Goal: Transaction & Acquisition: Obtain resource

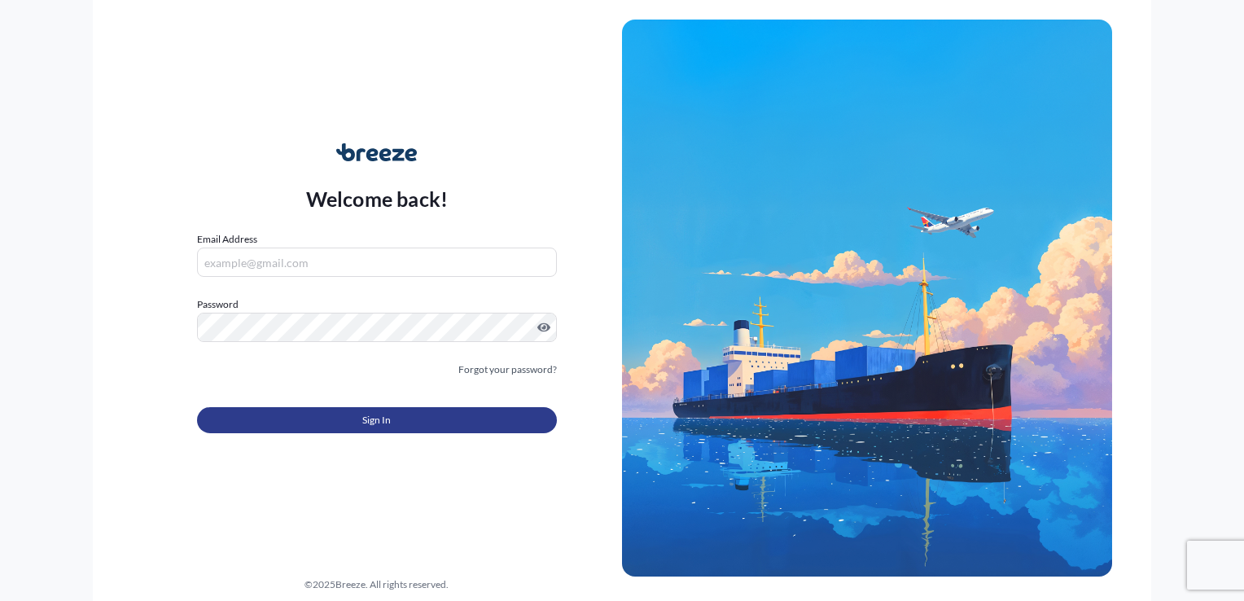
type input "[EMAIL_ADDRESS][DOMAIN_NAME]"
click at [387, 417] on span "Sign In" at bounding box center [376, 420] width 28 height 16
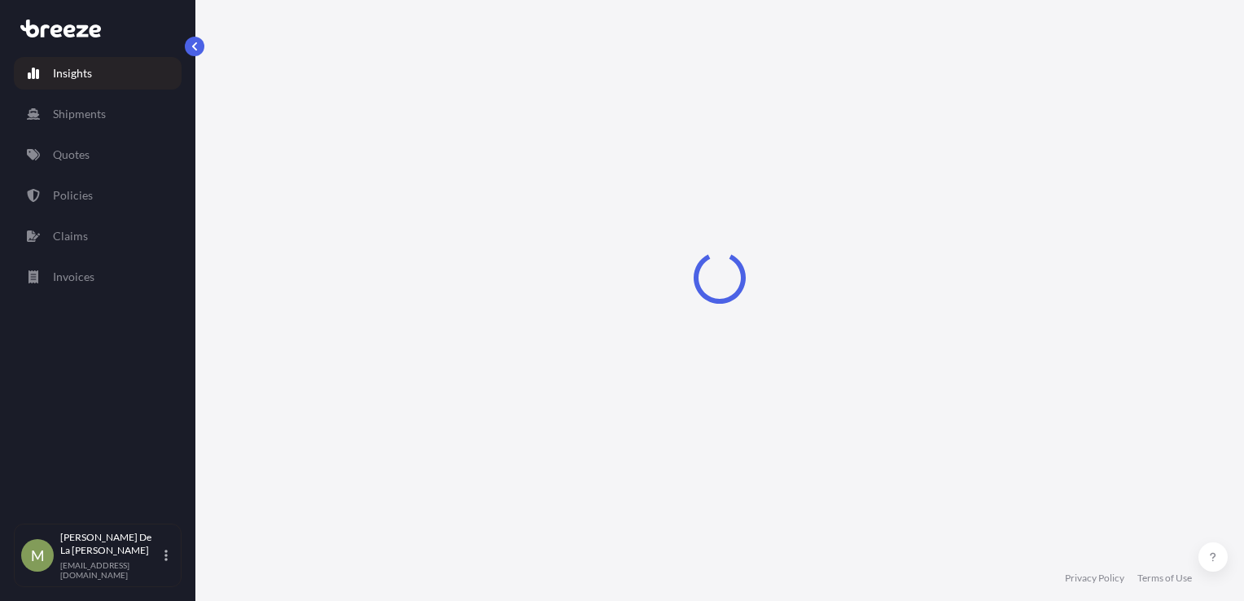
select select "2025"
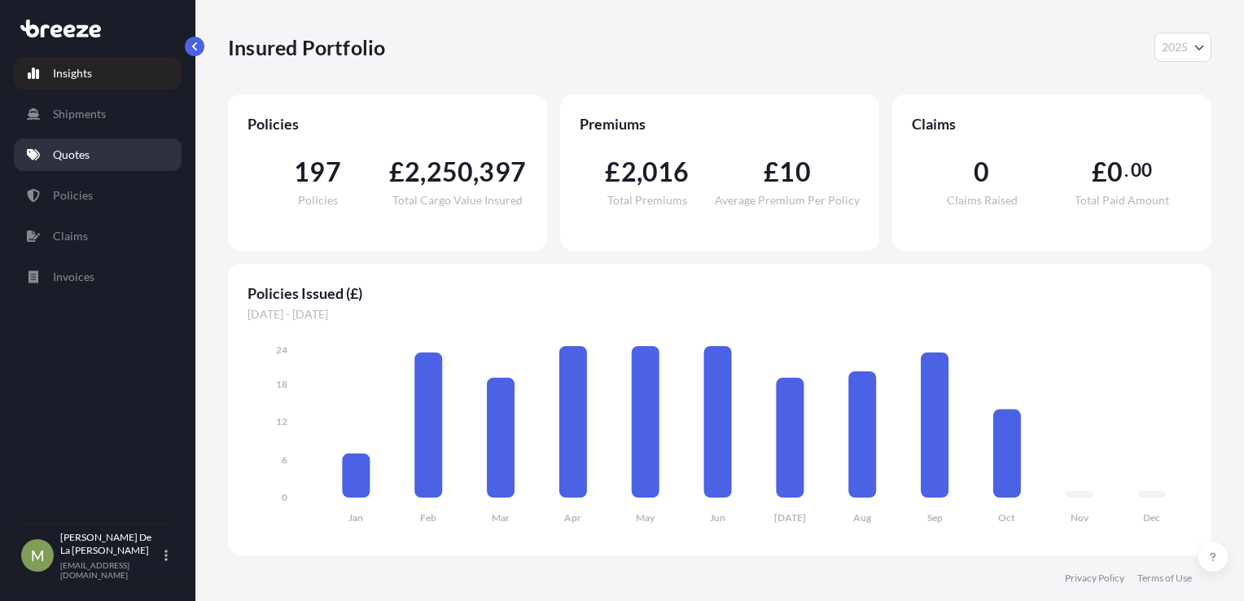
click at [88, 145] on link "Quotes" at bounding box center [98, 154] width 168 height 33
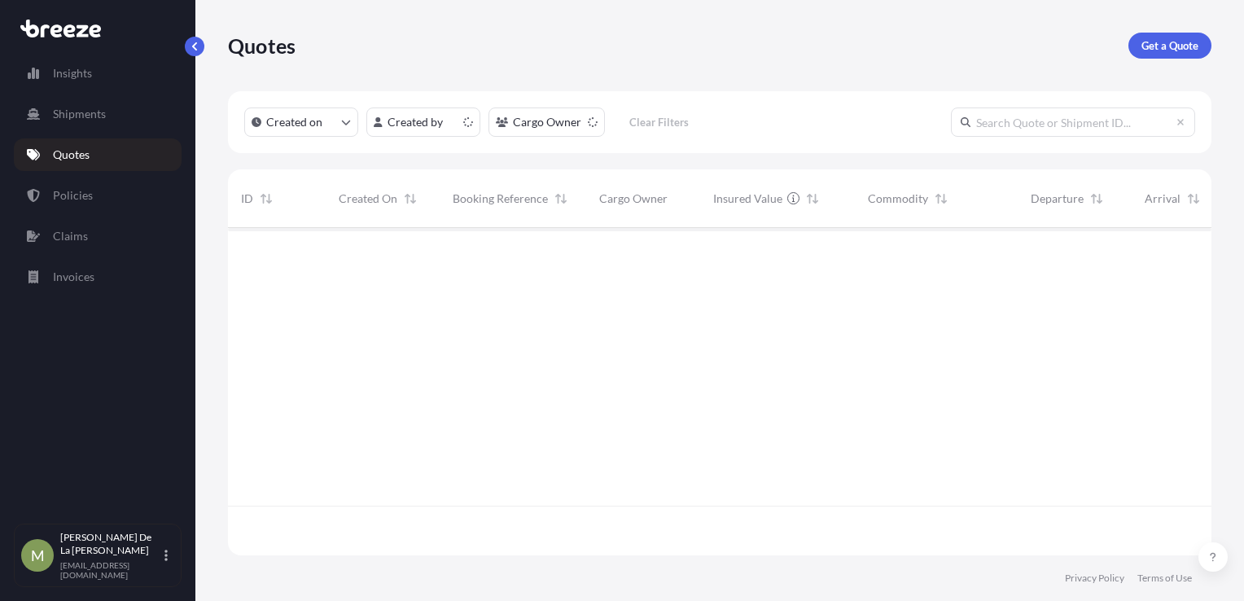
scroll to position [324, 970]
click at [1156, 39] on p "Get a Quote" at bounding box center [1169, 45] width 57 height 16
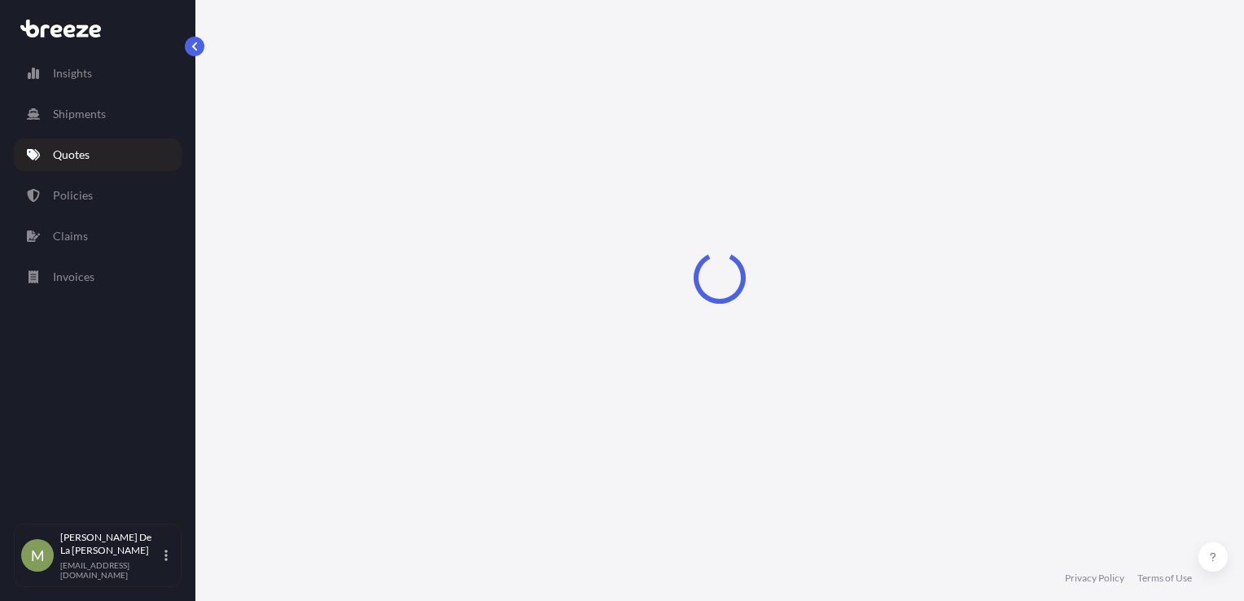
scroll to position [24, 0]
select select "Sea"
select select "1"
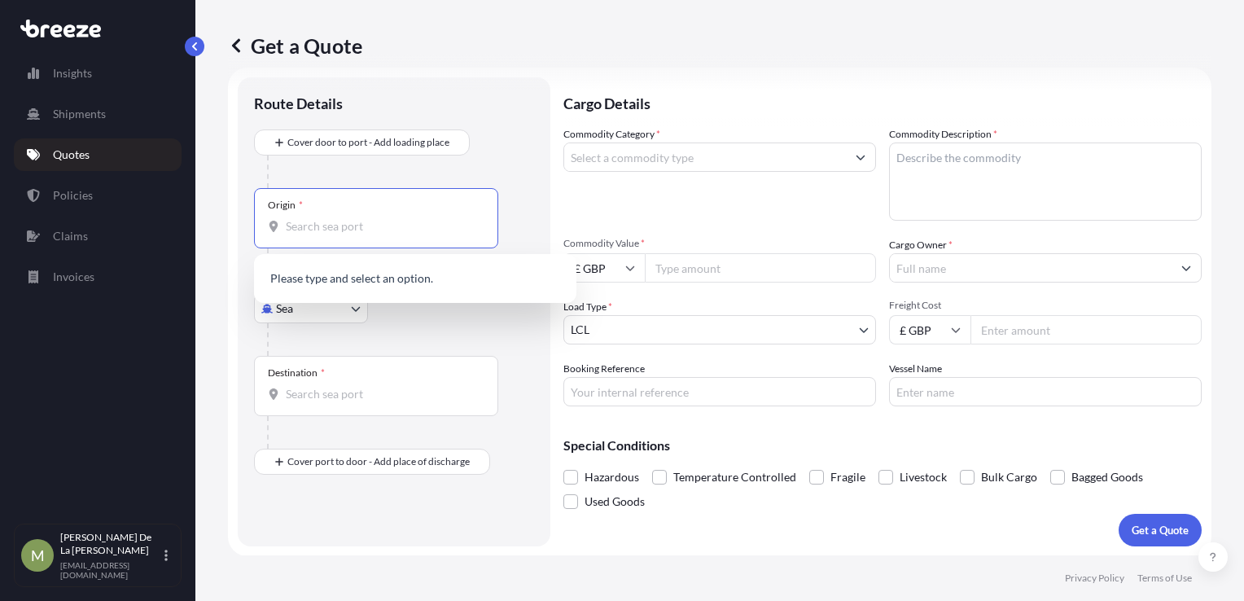
click at [342, 229] on input "Origin *" at bounding box center [382, 226] width 192 height 16
click at [78, 107] on p "Shipments" at bounding box center [79, 114] width 53 height 16
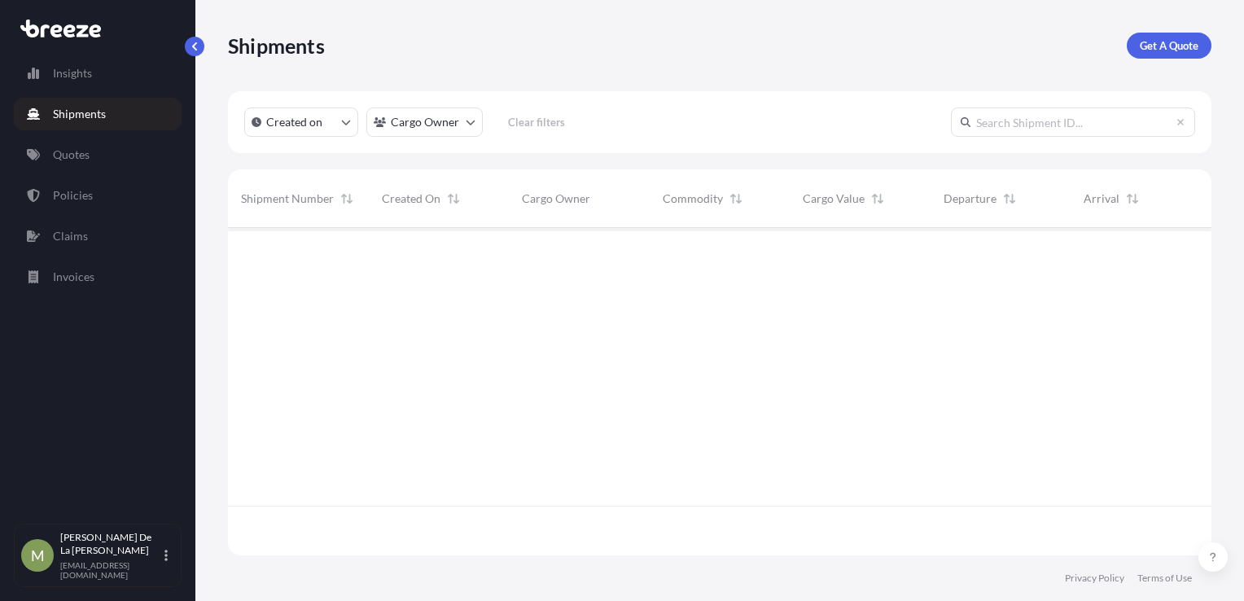
scroll to position [374, 970]
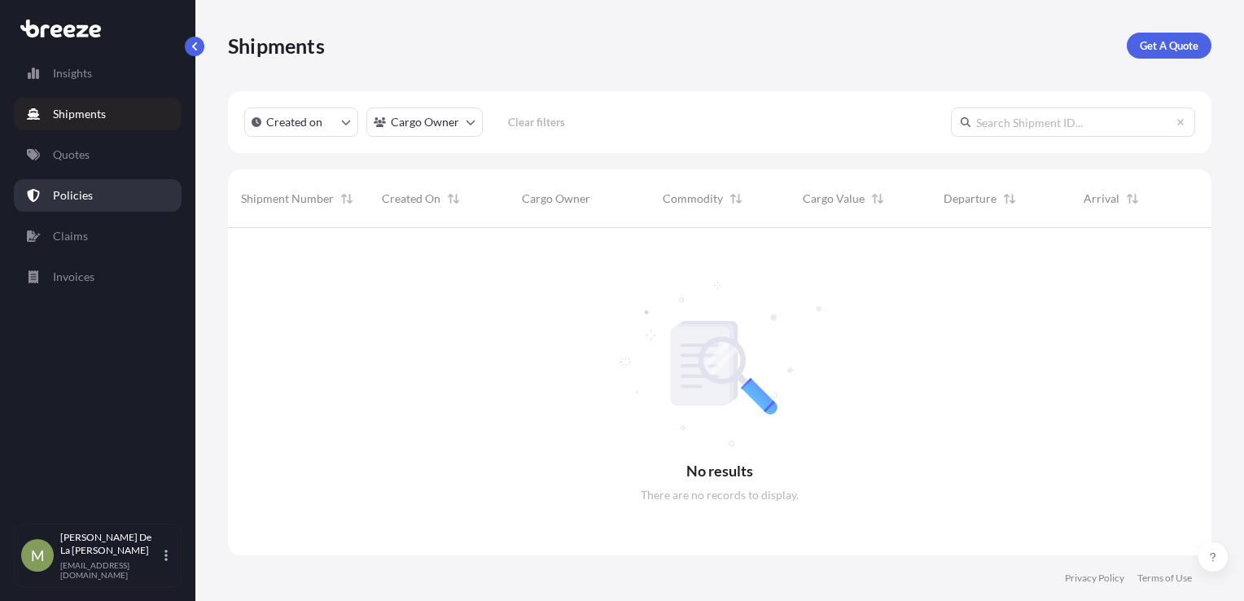
click at [85, 191] on p "Policies" at bounding box center [73, 195] width 40 height 16
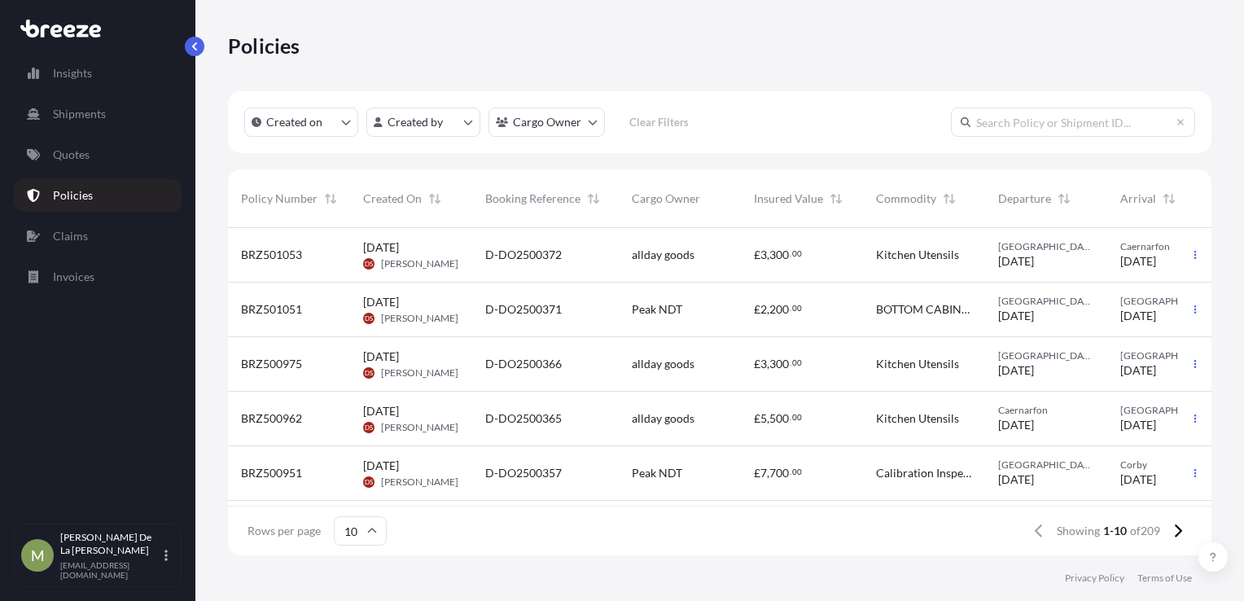
click at [308, 261] on div "BRZ501053" at bounding box center [289, 255] width 96 height 16
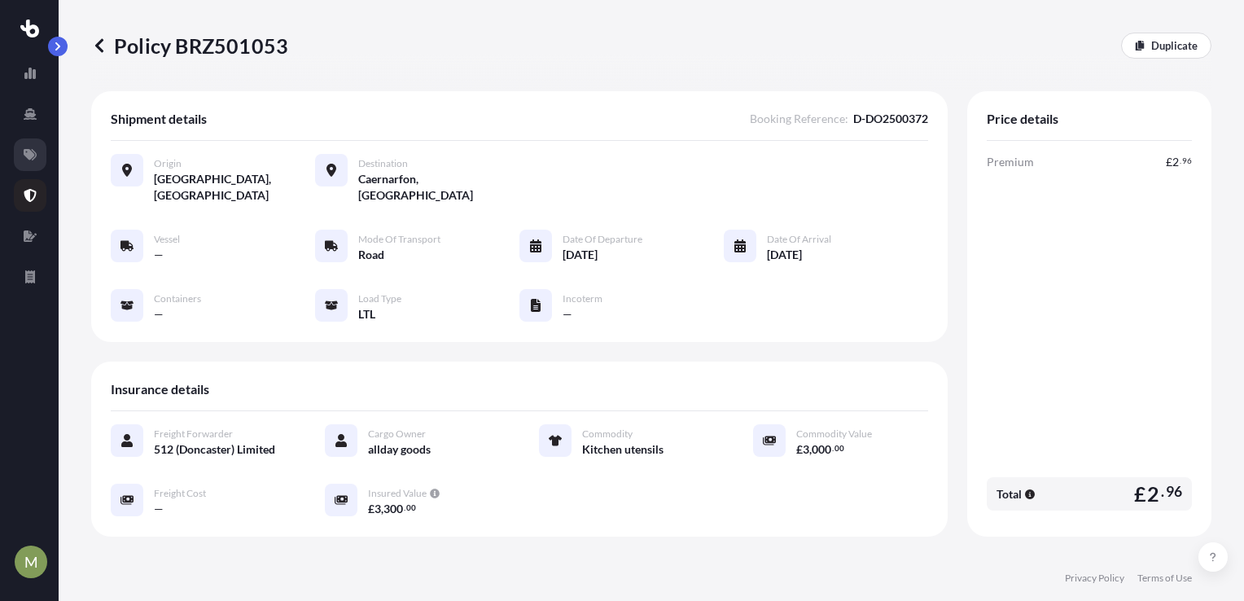
click at [26, 155] on icon at bounding box center [30, 154] width 13 height 11
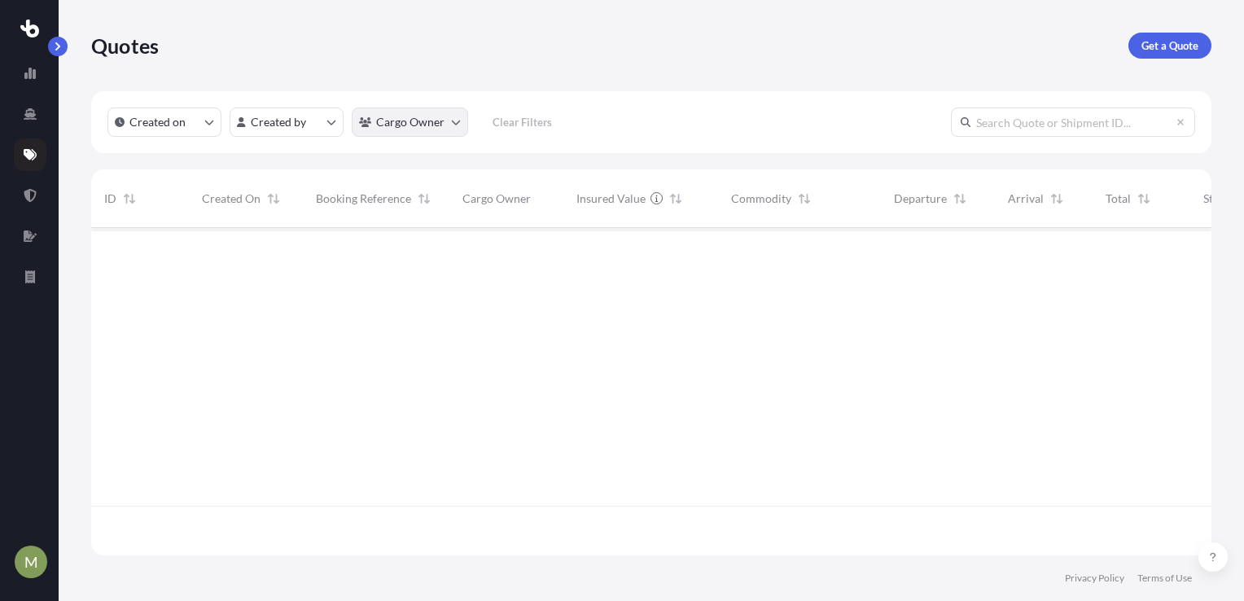
scroll to position [324, 1107]
click at [1155, 46] on p "Get a Quote" at bounding box center [1169, 45] width 57 height 16
select select "Sea"
select select "1"
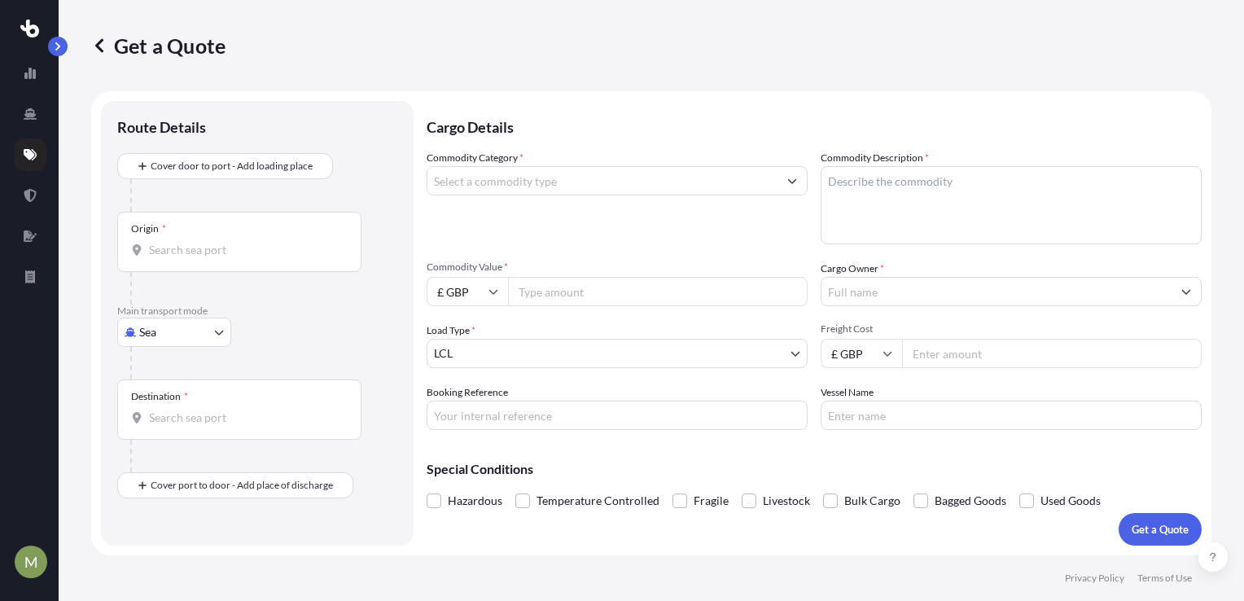
click at [177, 246] on input "Origin *" at bounding box center [245, 250] width 192 height 16
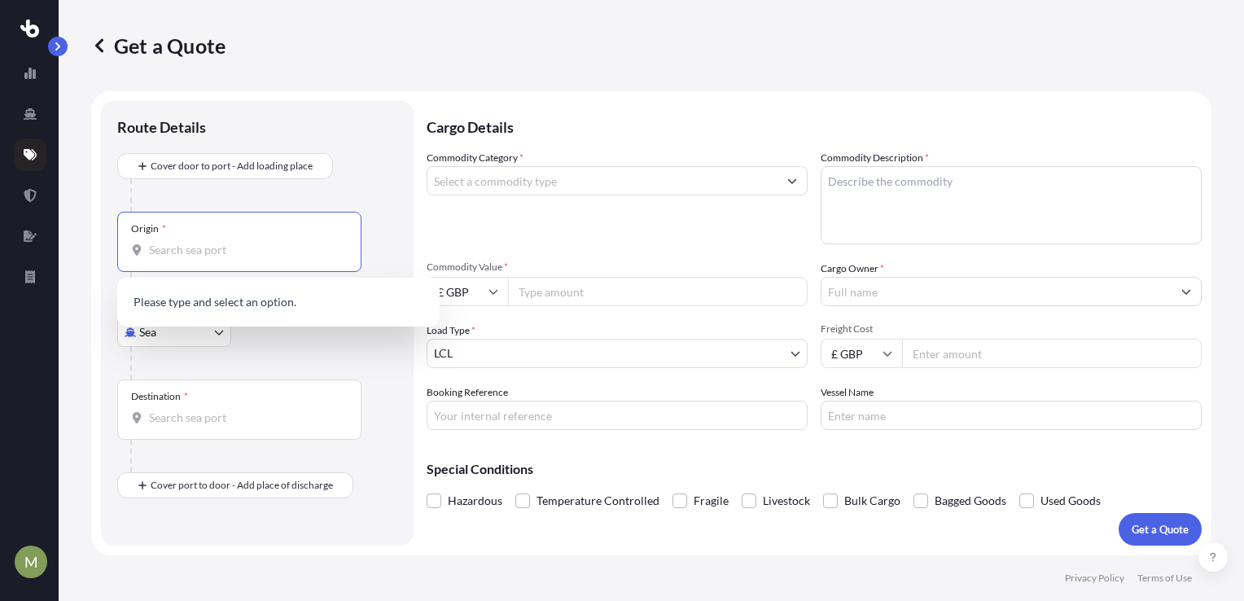
click at [493, 174] on input "Commodity Category *" at bounding box center [602, 180] width 350 height 29
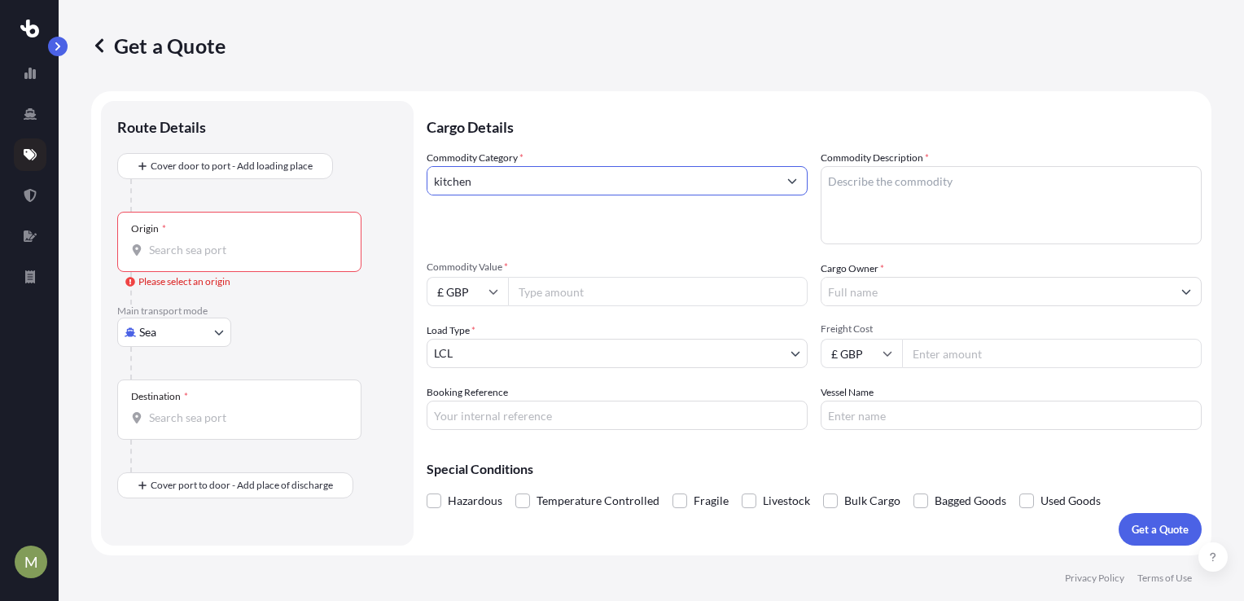
click at [569, 182] on input "kitchen" at bounding box center [602, 180] width 350 height 29
click at [787, 177] on icon "Show suggestions" at bounding box center [792, 181] width 10 height 10
type input "k"
type input "Kitchen Utensils"
click at [578, 247] on div "Commodity Category * Kitchen Utensils Commodity Description * Commodity Value *…" at bounding box center [813, 290] width 775 height 280
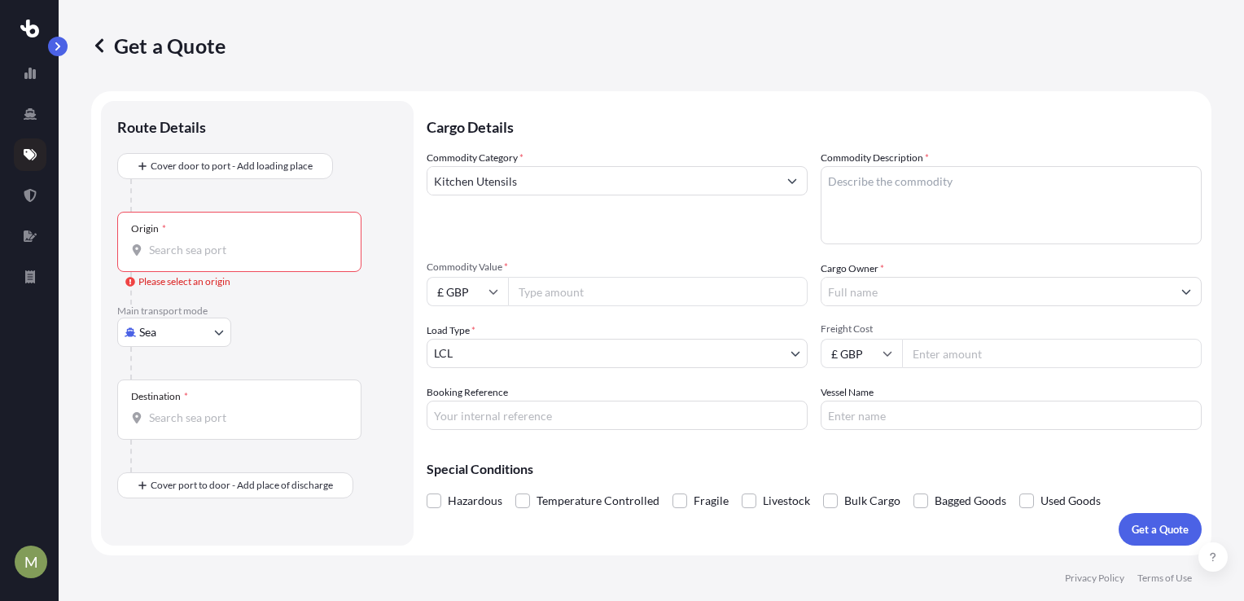
click at [531, 295] on input "Commodity Value *" at bounding box center [657, 291] width 299 height 29
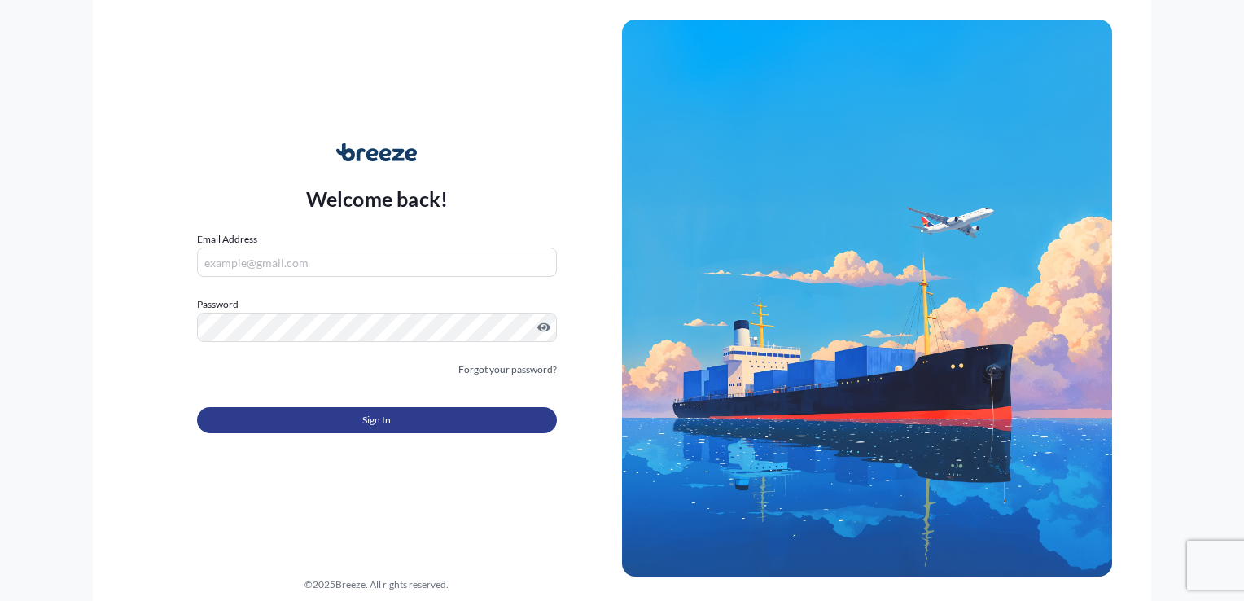
type input "[EMAIL_ADDRESS][DOMAIN_NAME]"
click at [369, 417] on span "Sign In" at bounding box center [376, 420] width 28 height 16
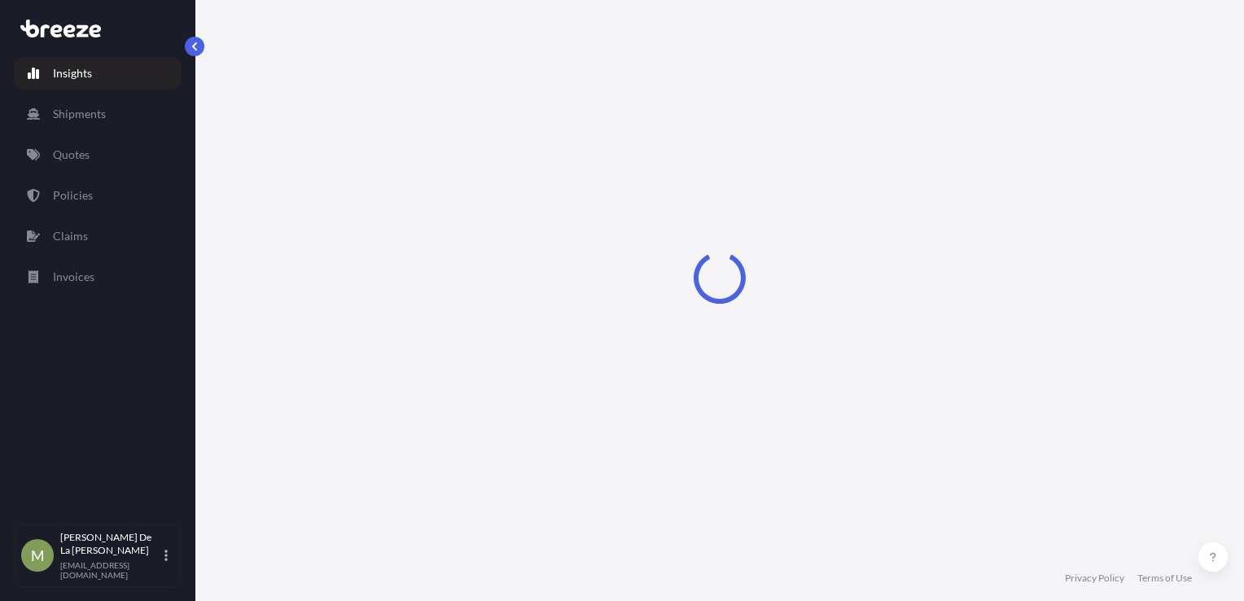
select select "2025"
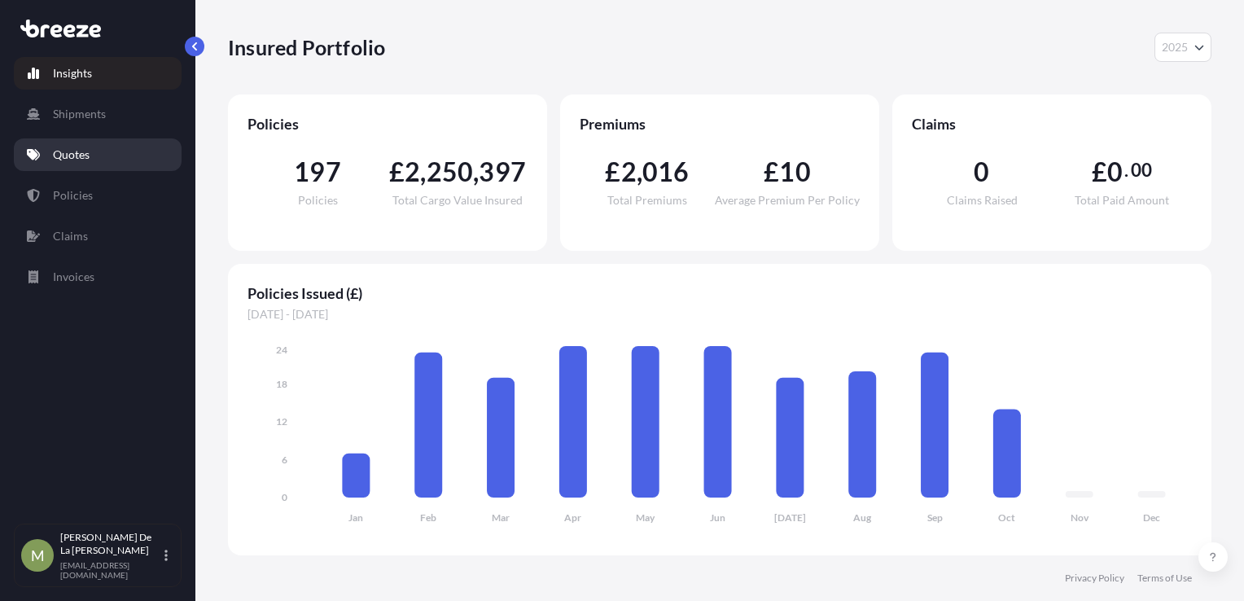
click at [76, 148] on p "Quotes" at bounding box center [71, 154] width 37 height 16
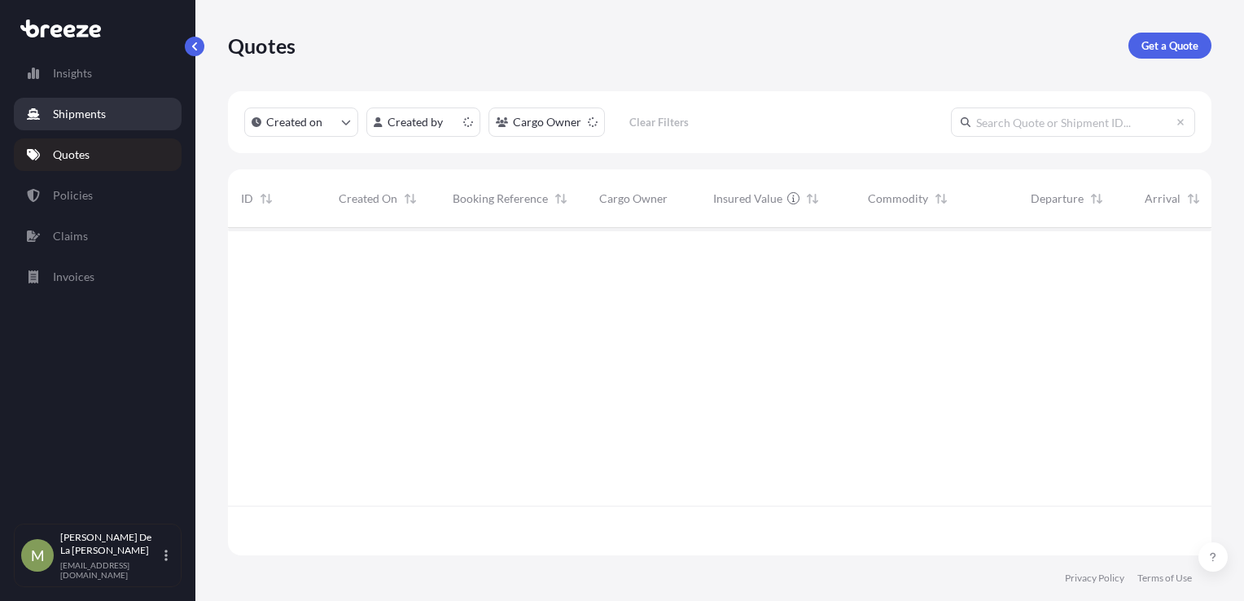
scroll to position [324, 970]
click at [80, 116] on p "Shipments" at bounding box center [79, 114] width 53 height 16
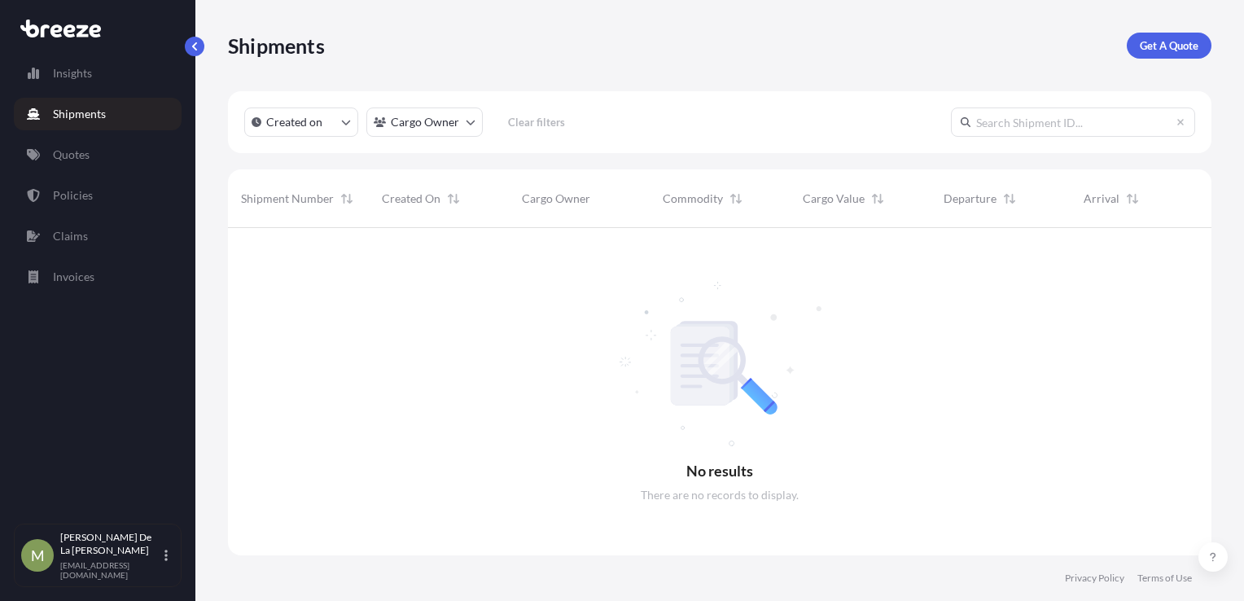
scroll to position [374, 970]
click at [78, 203] on p "Policies" at bounding box center [73, 195] width 40 height 16
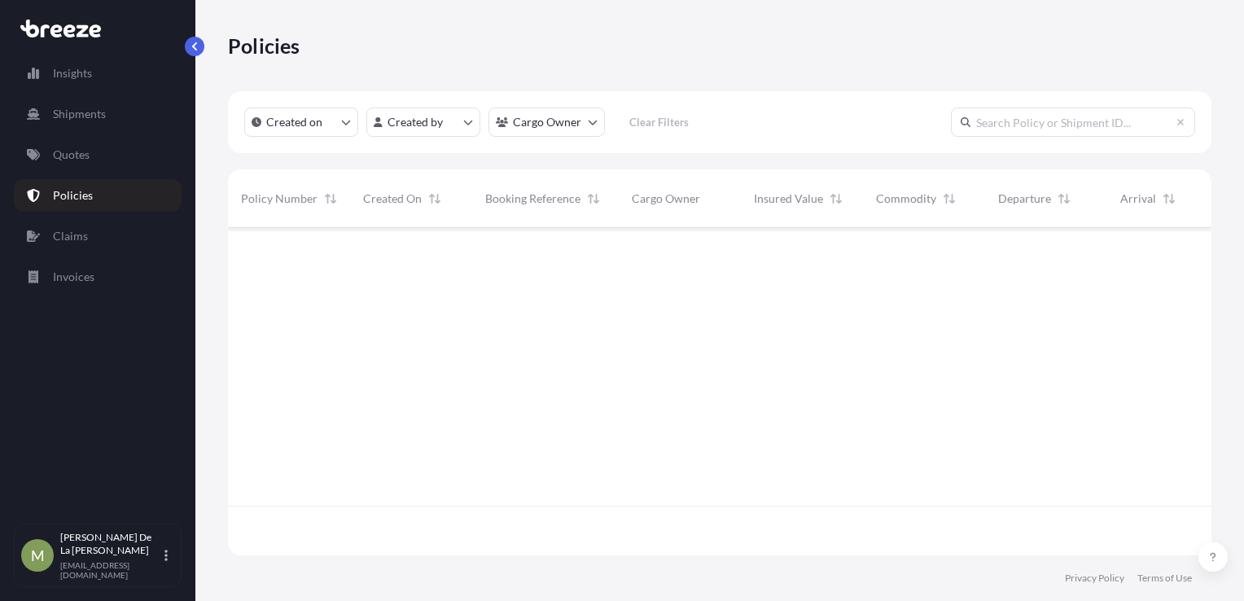
scroll to position [324, 970]
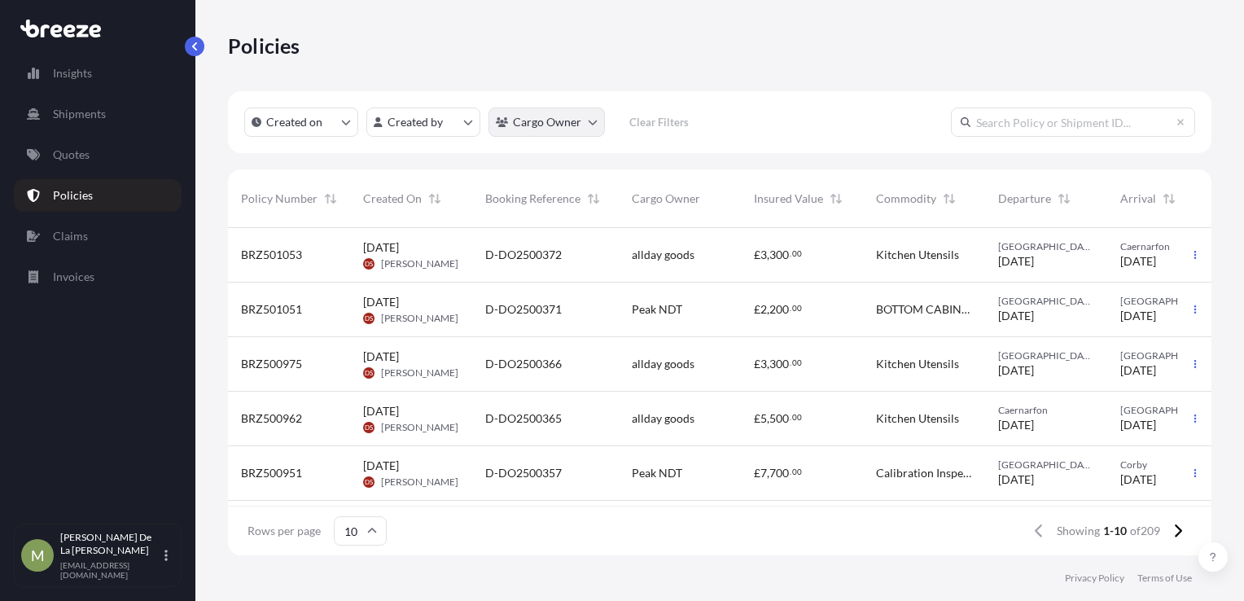
click at [557, 111] on html "Insights Shipments Quotes Policies Claims Invoices M [PERSON_NAME] De La Cruz […" at bounding box center [622, 300] width 1244 height 601
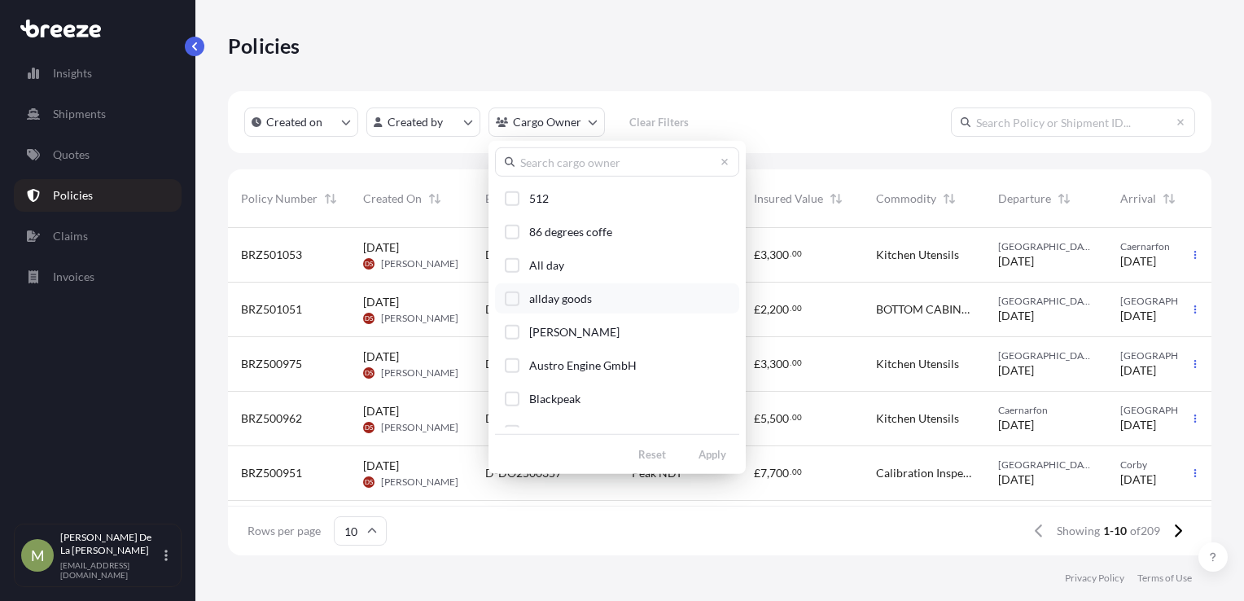
click at [571, 299] on span "allday goods" at bounding box center [560, 299] width 63 height 16
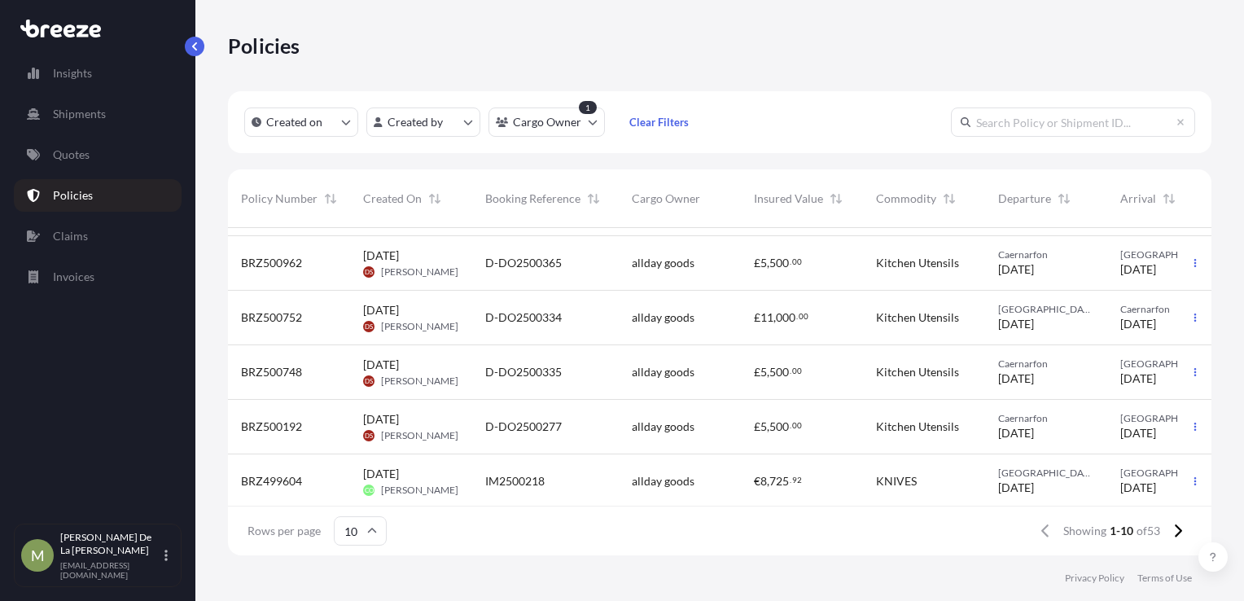
scroll to position [0, 0]
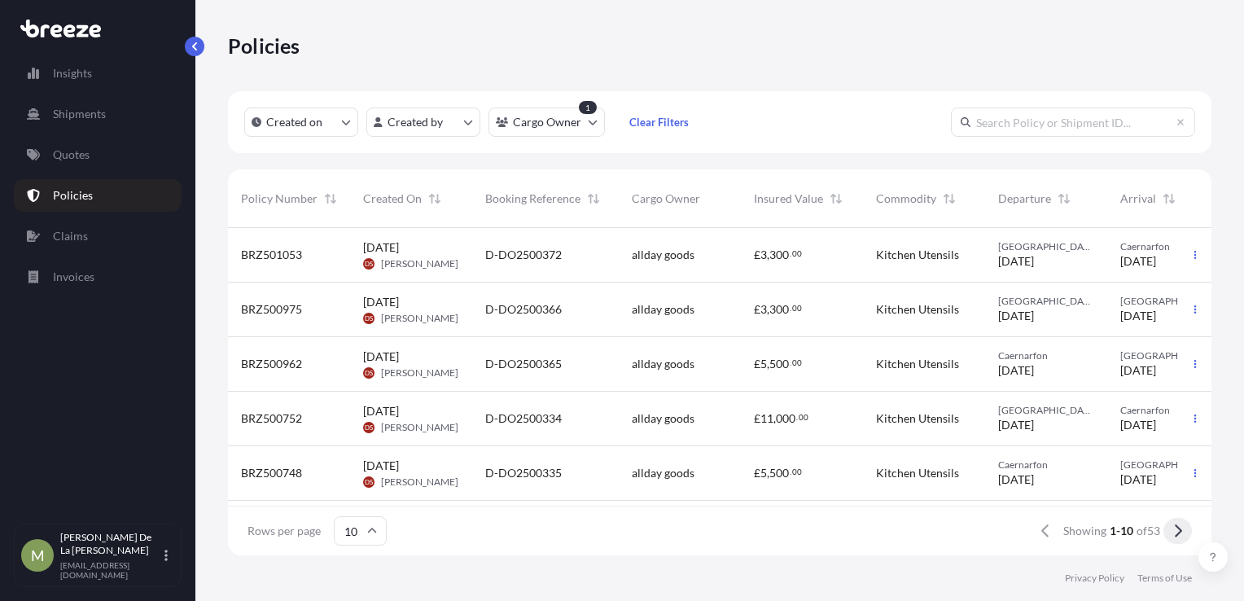
click at [1169, 534] on button at bounding box center [1177, 531] width 28 height 26
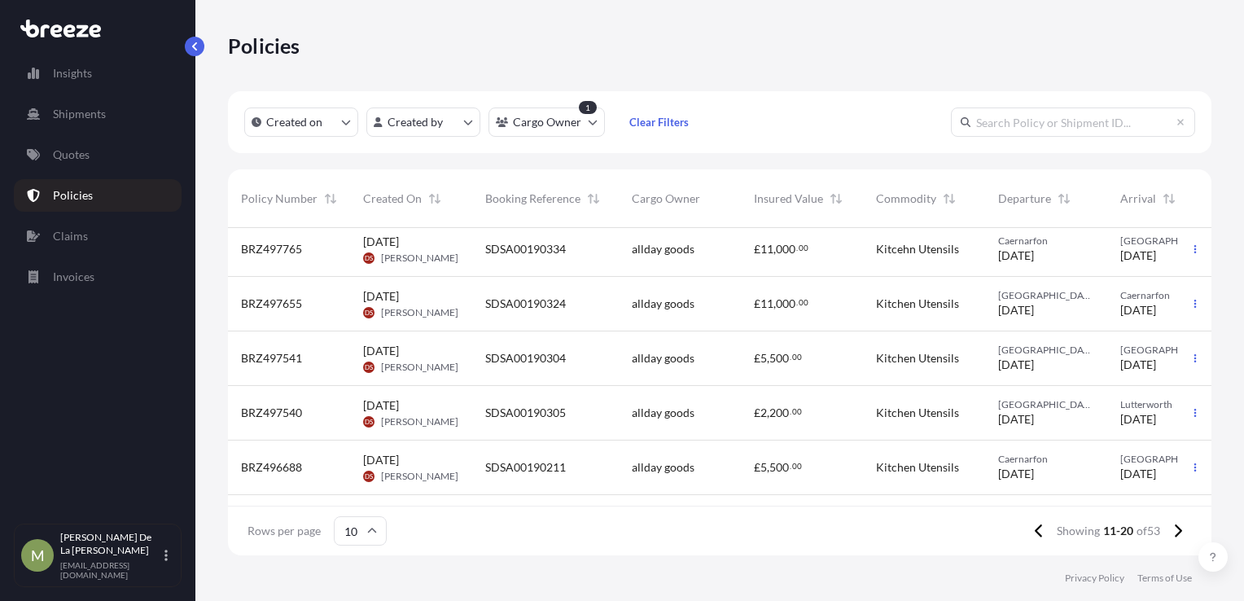
scroll to position [279, 0]
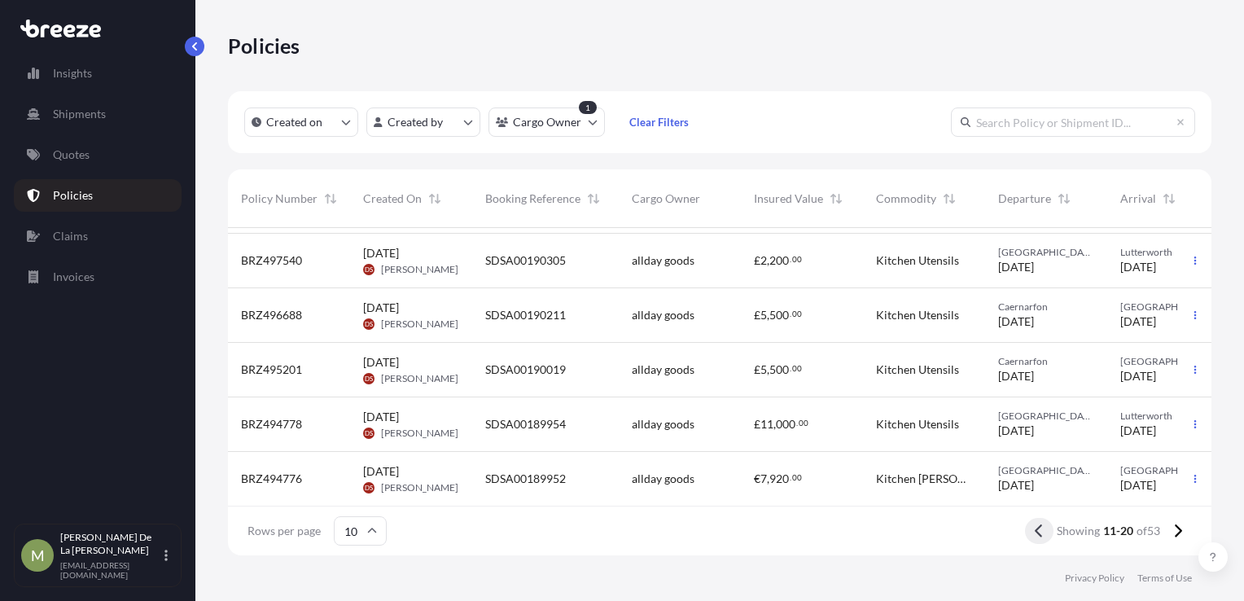
click at [1031, 531] on button at bounding box center [1039, 531] width 28 height 26
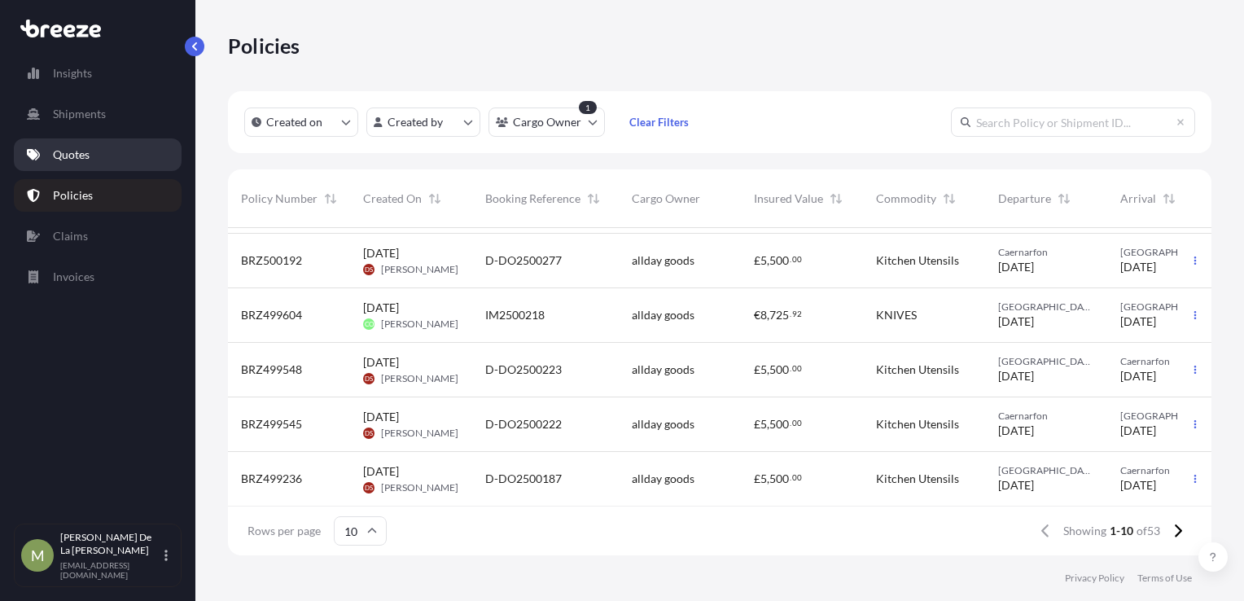
click at [120, 155] on link "Quotes" at bounding box center [98, 154] width 168 height 33
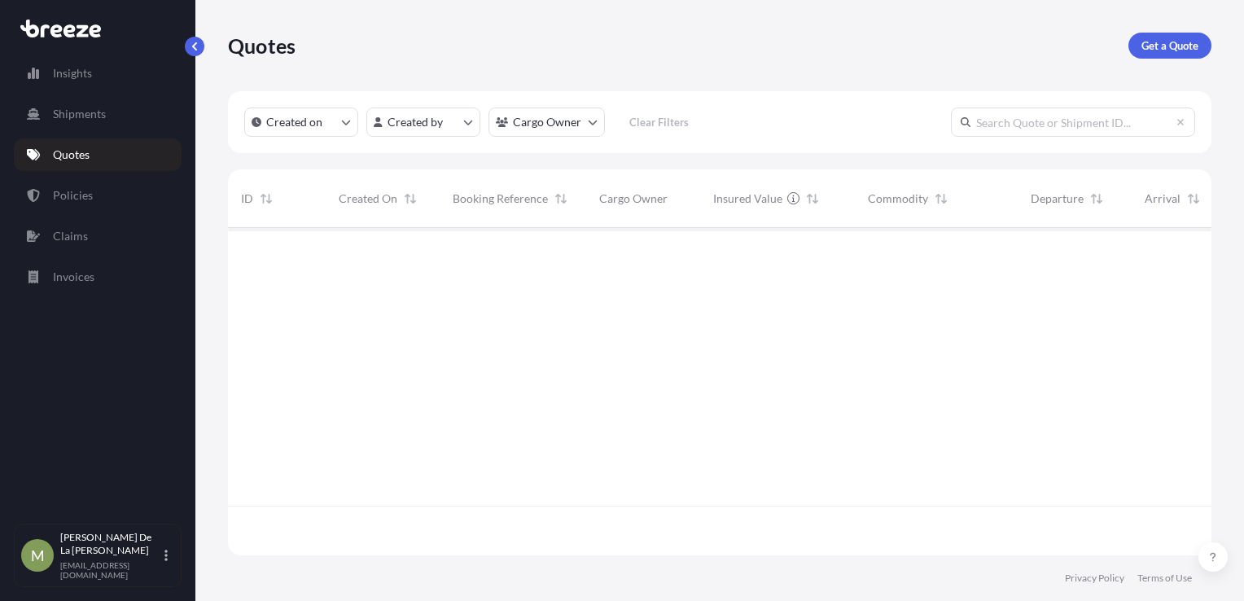
scroll to position [324, 970]
click at [1187, 47] on p "Get a Quote" at bounding box center [1169, 45] width 57 height 16
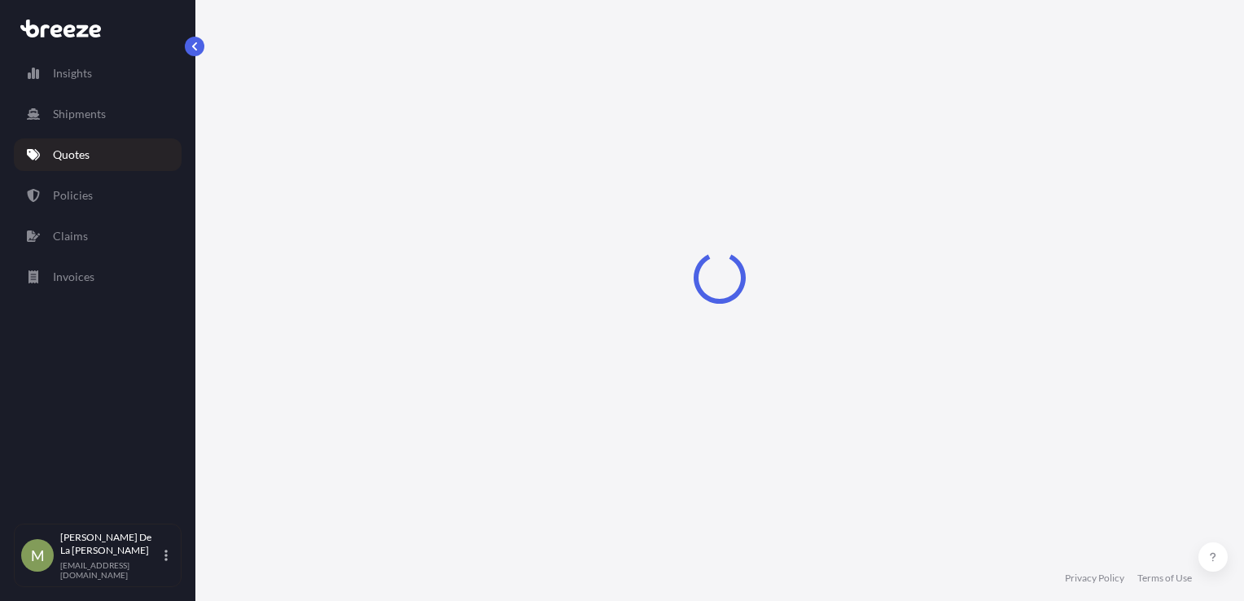
scroll to position [24, 0]
select select "Sea"
select select "1"
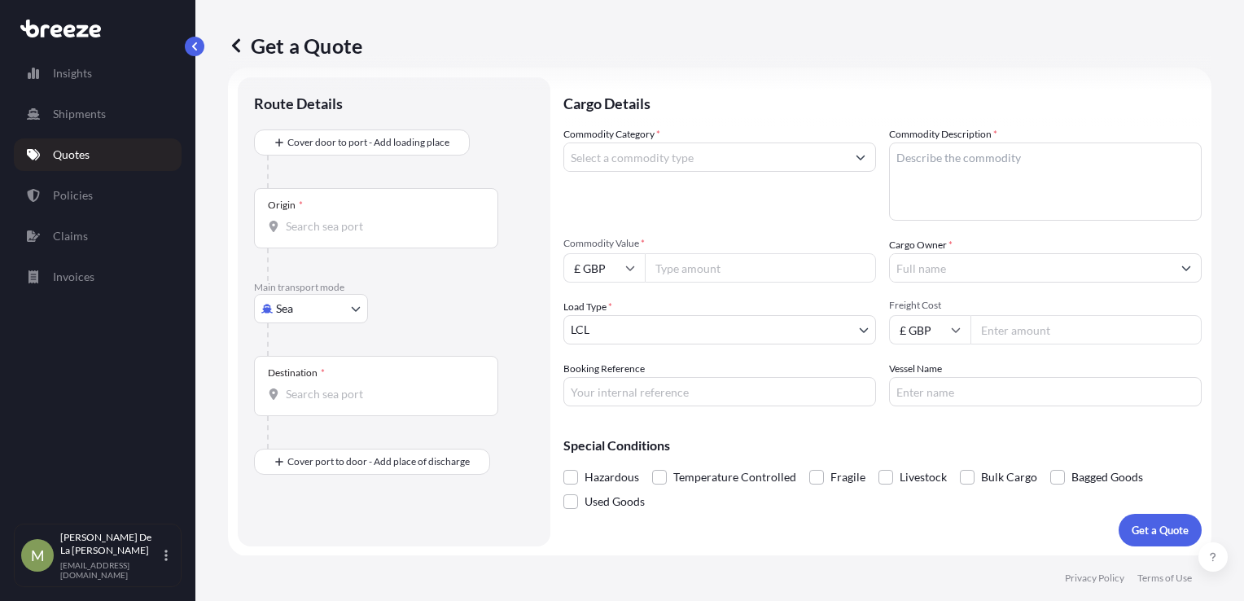
click at [401, 222] on input "Origin *" at bounding box center [382, 226] width 192 height 16
click at [327, 225] on input "D" at bounding box center [382, 226] width 192 height 16
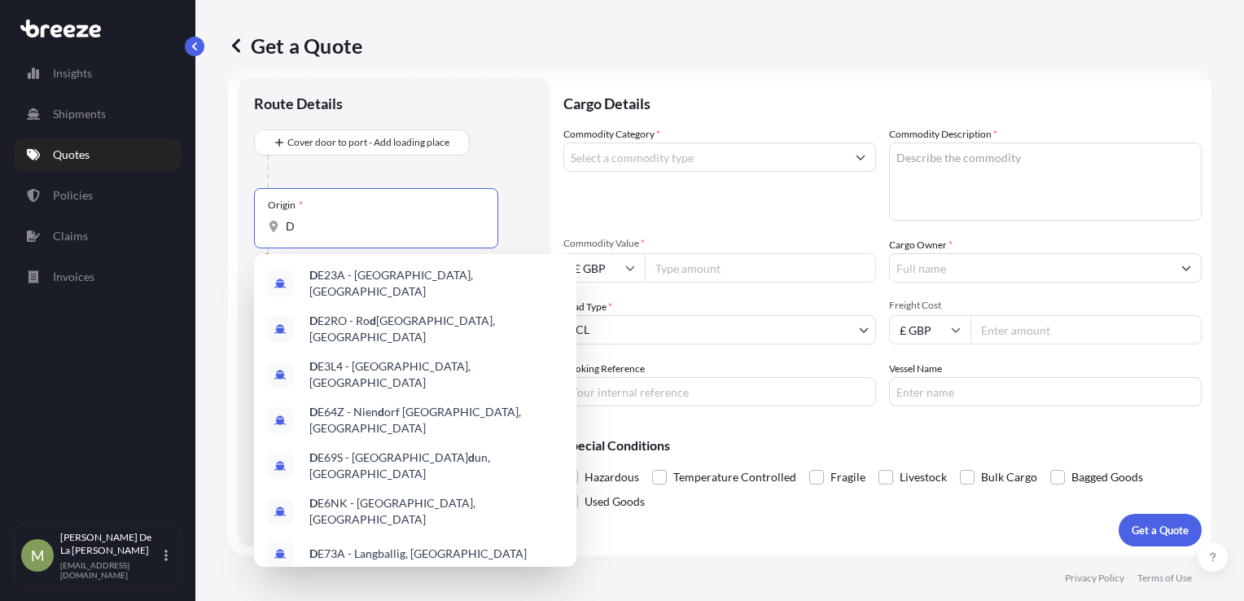
drag, startPoint x: 306, startPoint y: 226, endPoint x: 264, endPoint y: 225, distance: 41.5
click at [267, 225] on div "Origin * D" at bounding box center [376, 218] width 244 height 60
paste input "42699 Solingen [GEOGRAPHIC_DATA]"
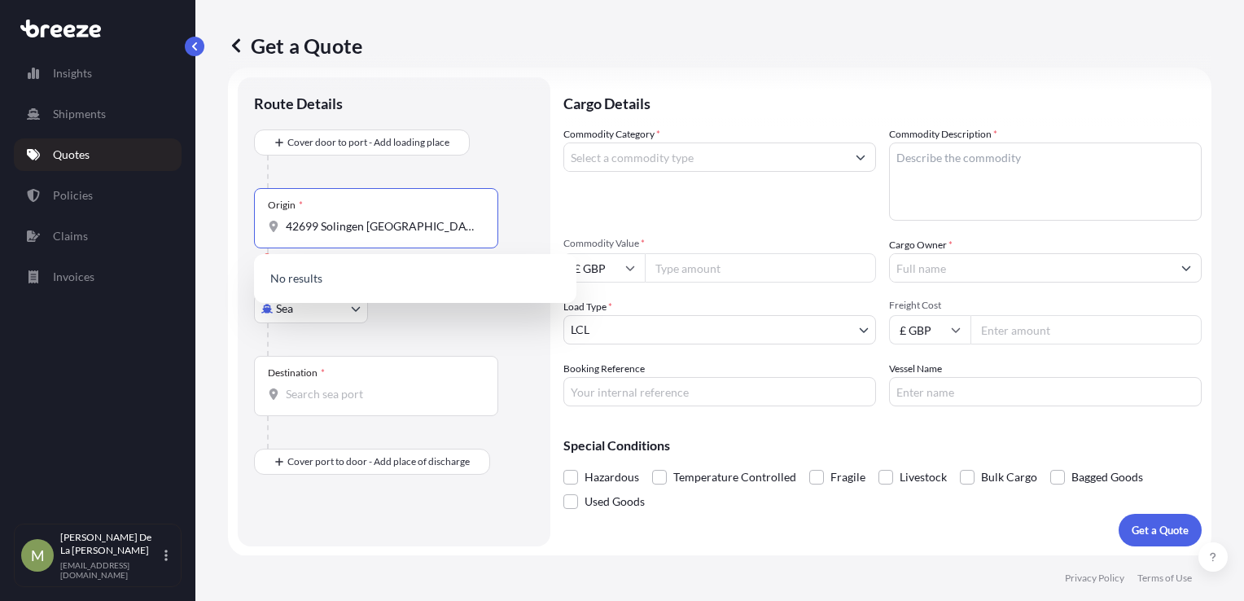
drag, startPoint x: 437, startPoint y: 224, endPoint x: 367, endPoint y: 225, distance: 70.0
click at [367, 225] on input "42699 Solingen [GEOGRAPHIC_DATA]" at bounding box center [382, 226] width 192 height 16
drag, startPoint x: 369, startPoint y: 229, endPoint x: 280, endPoint y: 220, distance: 89.2
click at [280, 220] on div "42699 [GEOGRAPHIC_DATA]" at bounding box center [376, 226] width 216 height 16
click at [324, 228] on input "42699 [GEOGRAPHIC_DATA]" at bounding box center [382, 226] width 192 height 16
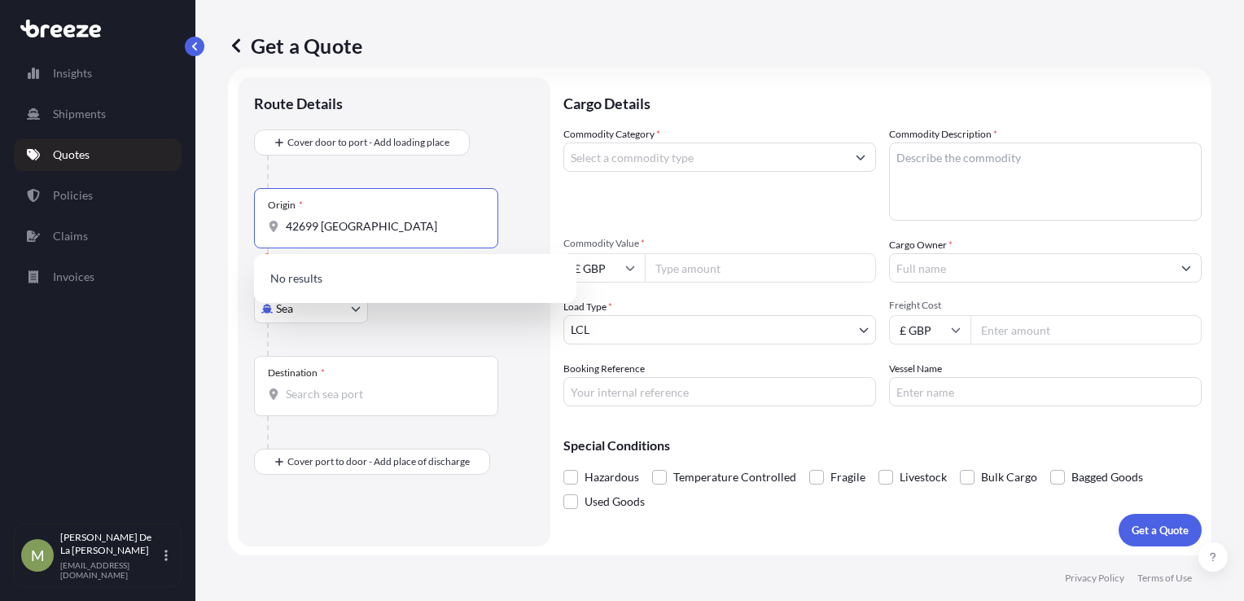
drag, startPoint x: 321, startPoint y: 228, endPoint x: 243, endPoint y: 225, distance: 79.0
click at [243, 225] on div "Route Details Cover door to port - Add loading place Place of loading Road Road…" at bounding box center [394, 311] width 313 height 469
drag, startPoint x: 311, startPoint y: 225, endPoint x: 213, endPoint y: 225, distance: 97.7
click at [215, 225] on div "Get a Quote Route Details Cover door to port - Add loading place Place of loadi…" at bounding box center [719, 277] width 1048 height 555
click at [368, 236] on div "Origin * Deutschalnd" at bounding box center [376, 218] width 244 height 60
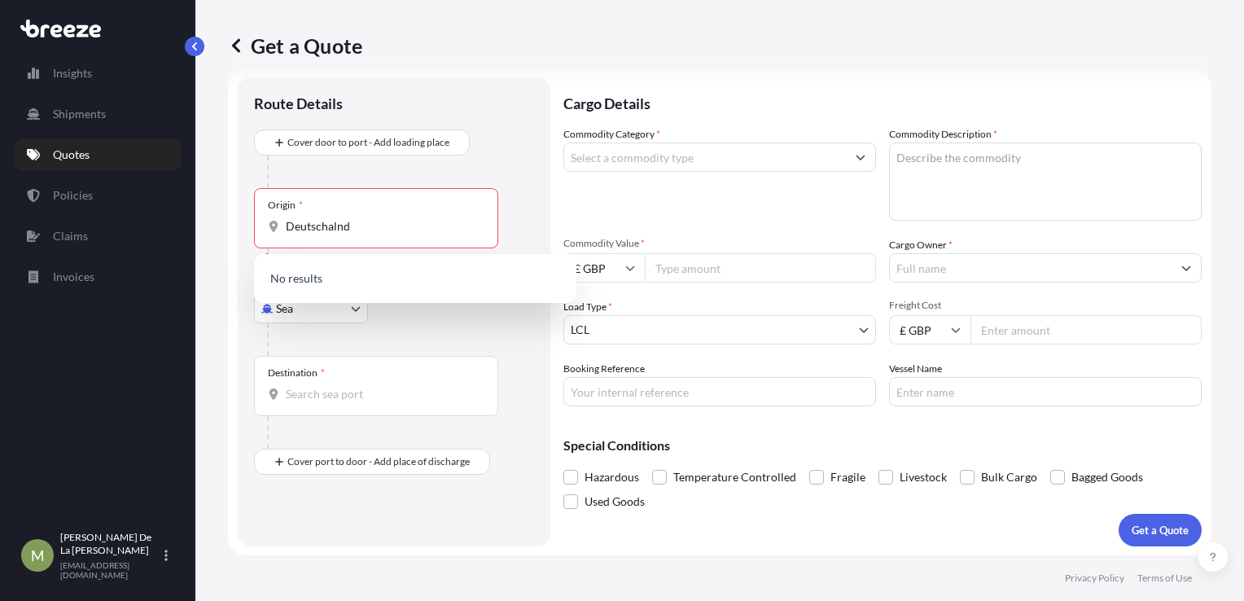
click at [368, 234] on input "Deutschalnd" at bounding box center [382, 226] width 192 height 16
click at [355, 227] on input "Deutschalnd" at bounding box center [382, 226] width 192 height 16
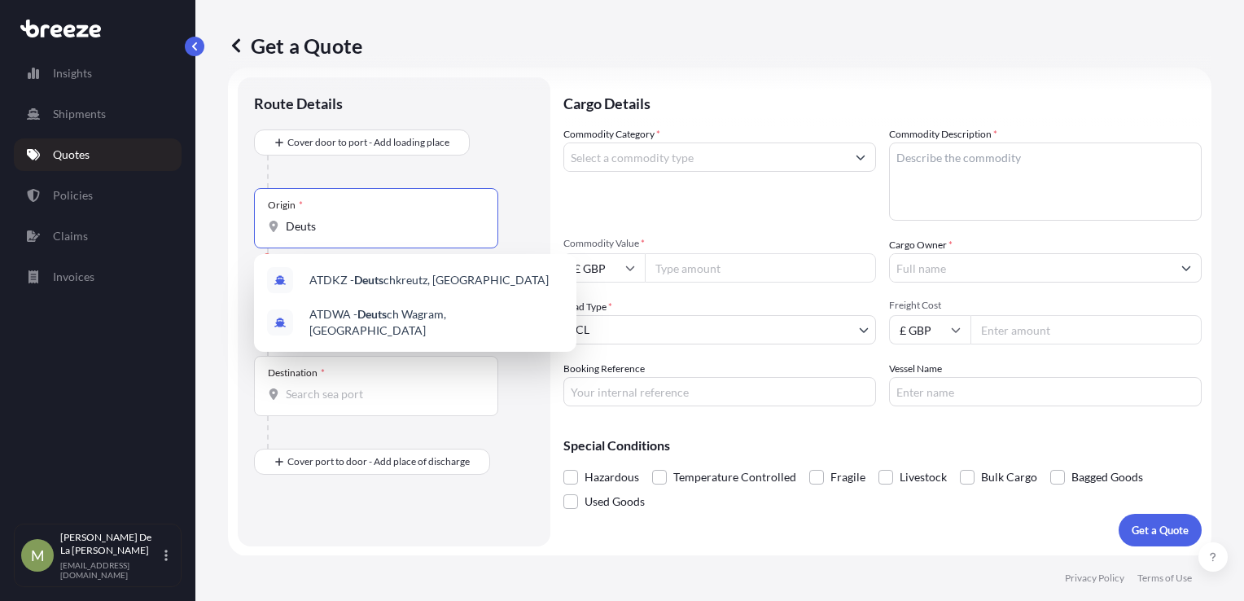
type input "Deuts"
click at [544, 122] on div "Route Details Cover door to port - Add loading place Place of loading Road Road…" at bounding box center [394, 311] width 313 height 469
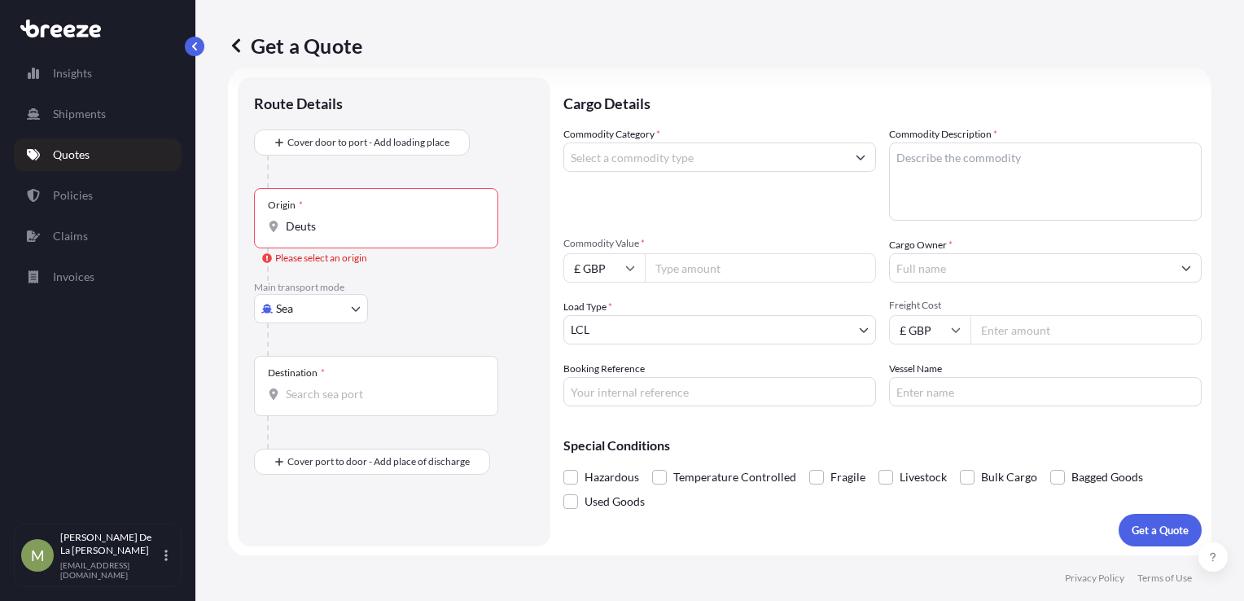
click at [335, 312] on body "2 options available. 0 options available. 2 options available. Insights Shipmen…" at bounding box center [622, 300] width 1244 height 601
click at [306, 419] on div "Road" at bounding box center [310, 408] width 101 height 29
select select "Road"
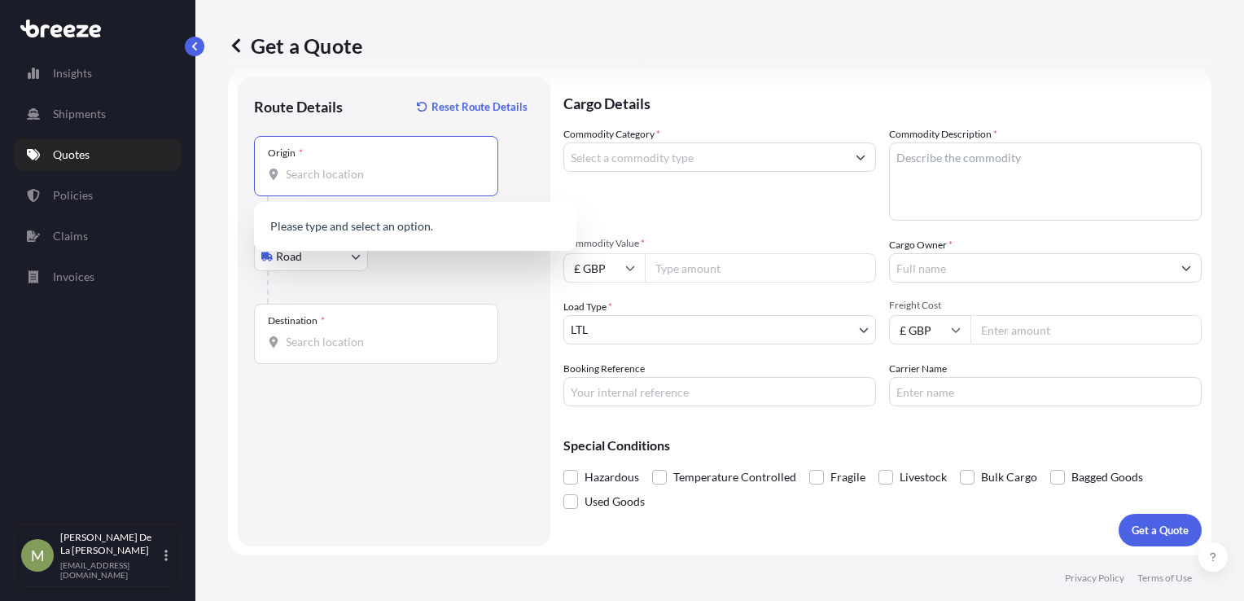
click at [343, 181] on input "Origin *" at bounding box center [382, 174] width 192 height 16
paste input "42699 Solingen [GEOGRAPHIC_DATA]"
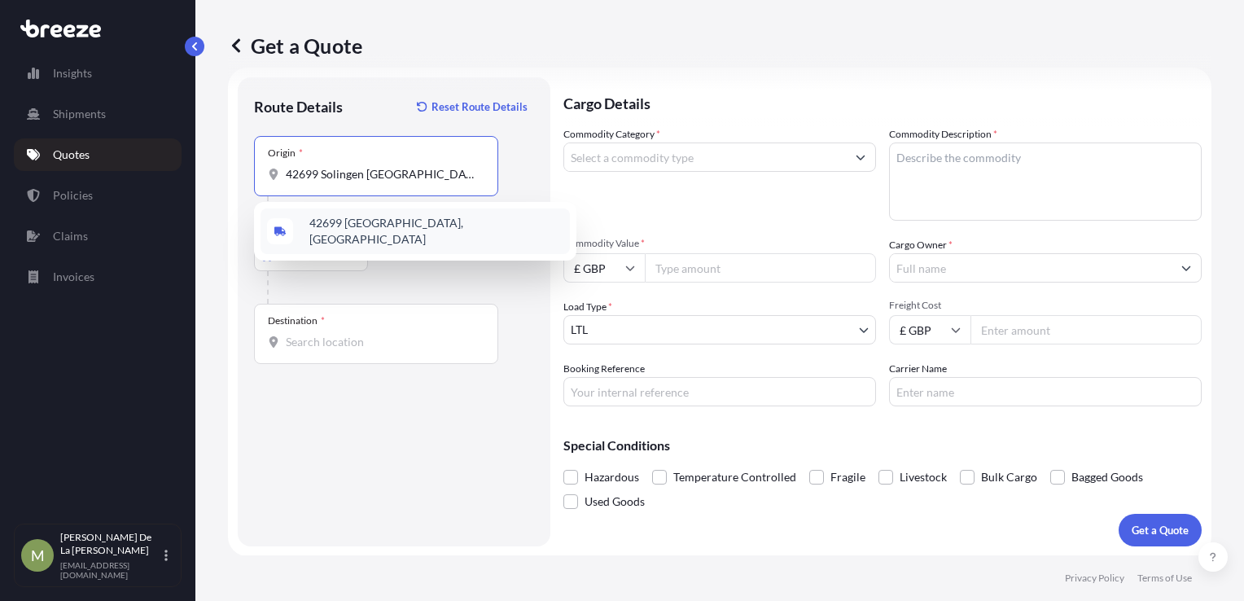
click at [398, 224] on span "42699 [GEOGRAPHIC_DATA], [GEOGRAPHIC_DATA]" at bounding box center [436, 231] width 254 height 33
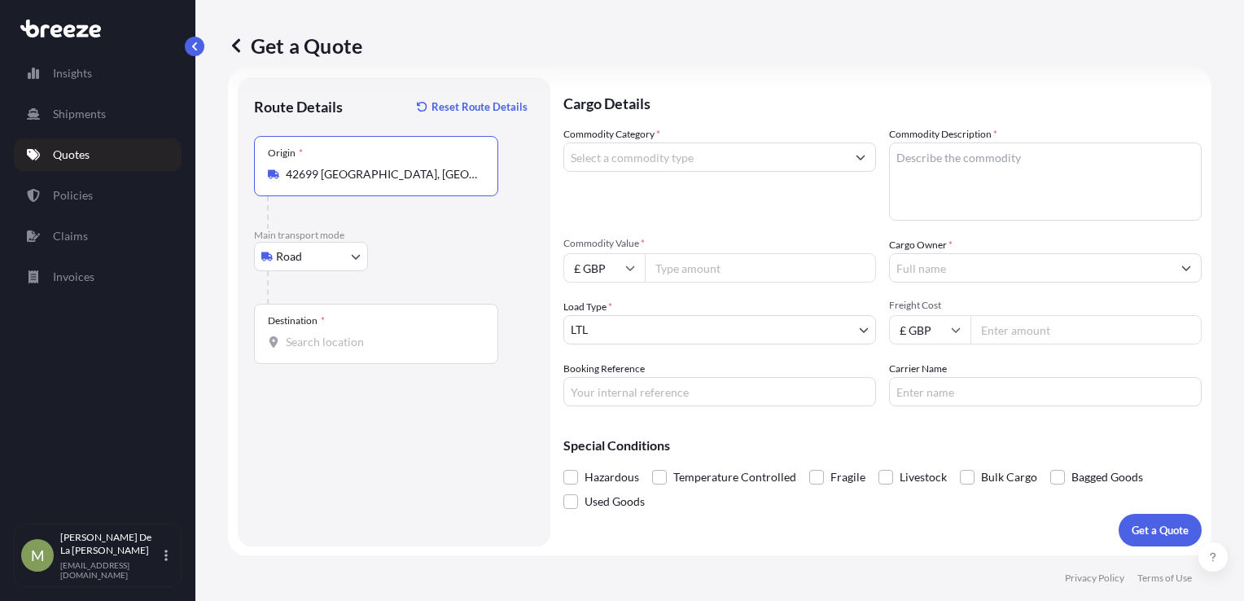
type input "42699 [GEOGRAPHIC_DATA], [GEOGRAPHIC_DATA]"
click at [328, 343] on input "Destination *" at bounding box center [382, 342] width 192 height 16
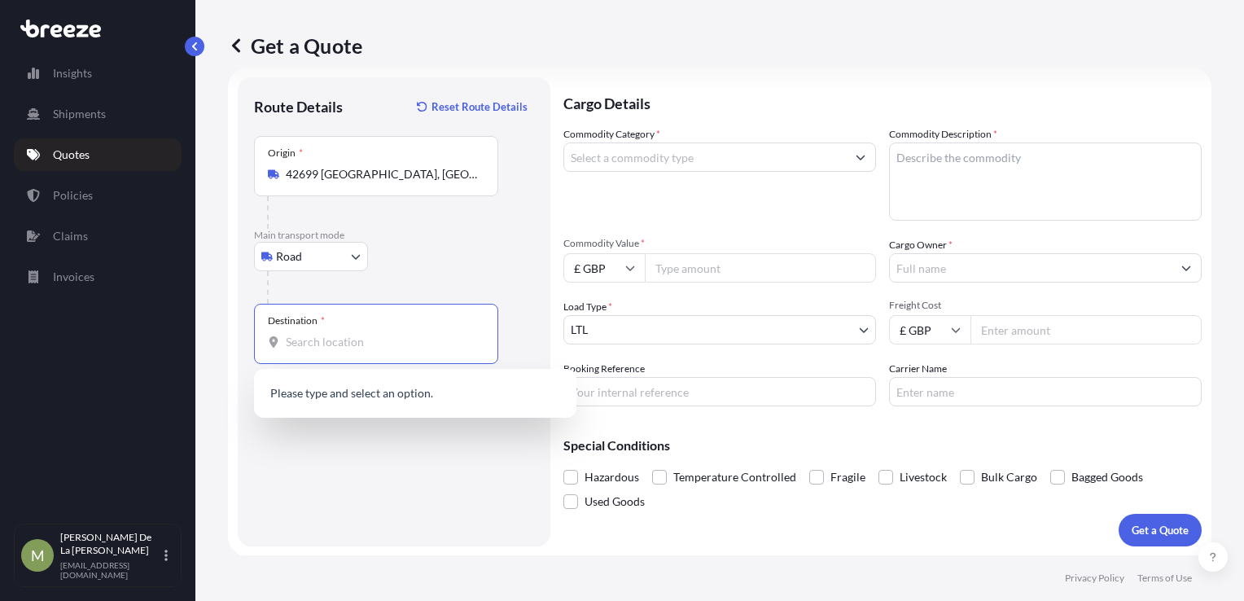
paste input "N16 8JH [GEOGRAPHIC_DATA]"
click at [365, 396] on span "[PERSON_NAME][STREET_ADDRESS]" at bounding box center [405, 395] width 192 height 16
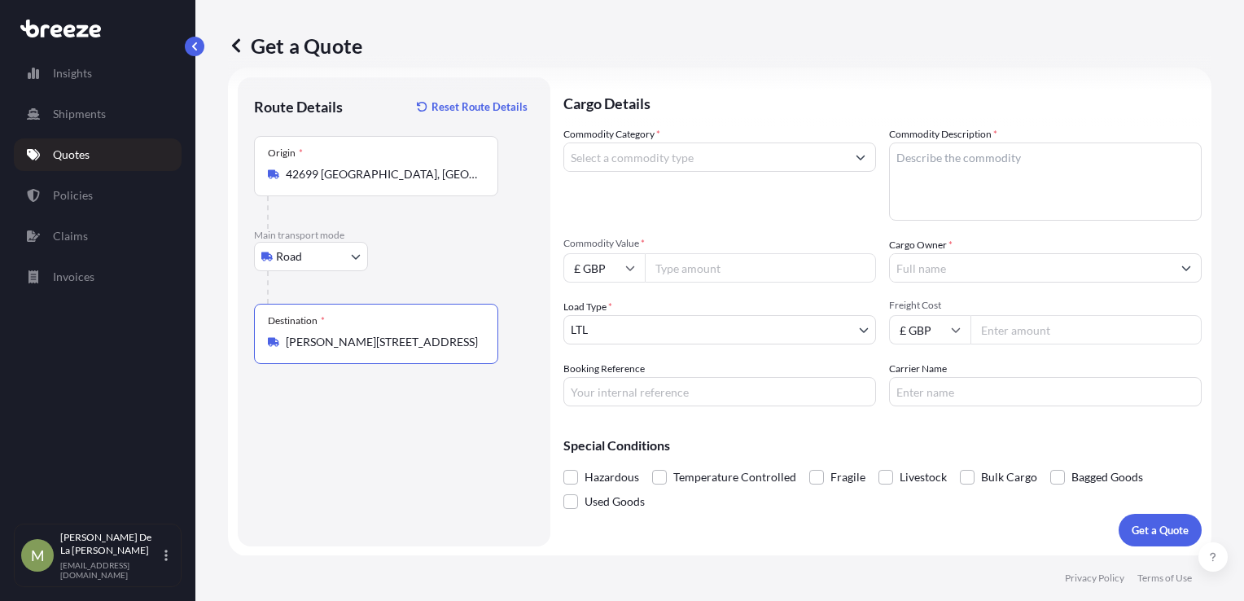
type input "[PERSON_NAME][STREET_ADDRESS]"
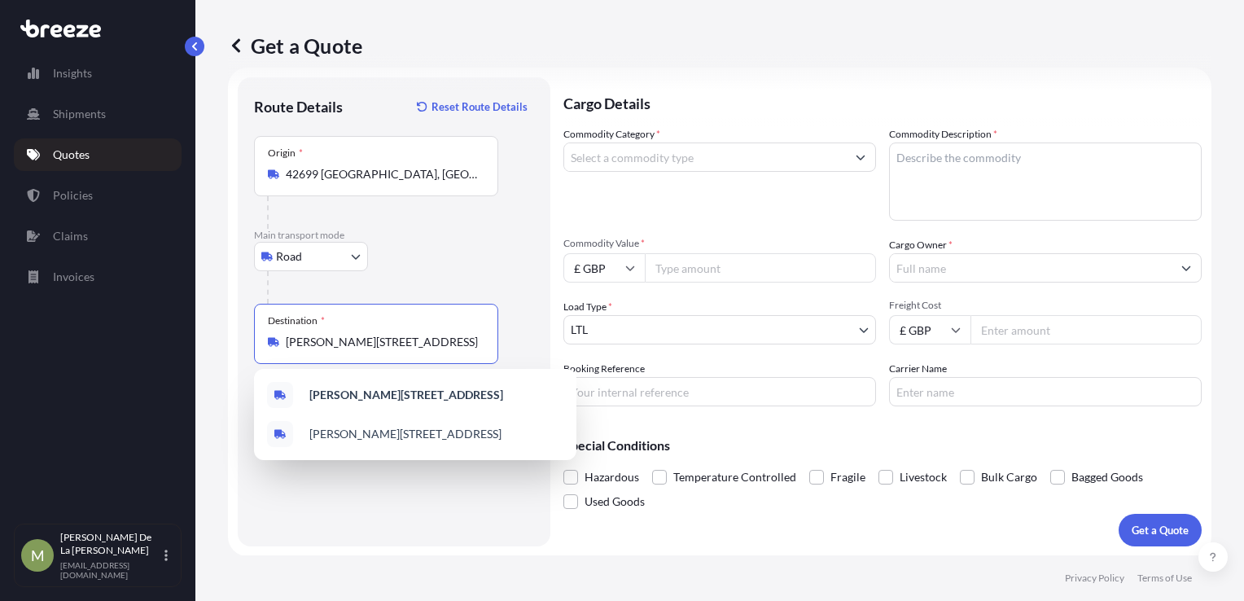
click at [683, 154] on input "Commodity Category *" at bounding box center [705, 156] width 282 height 29
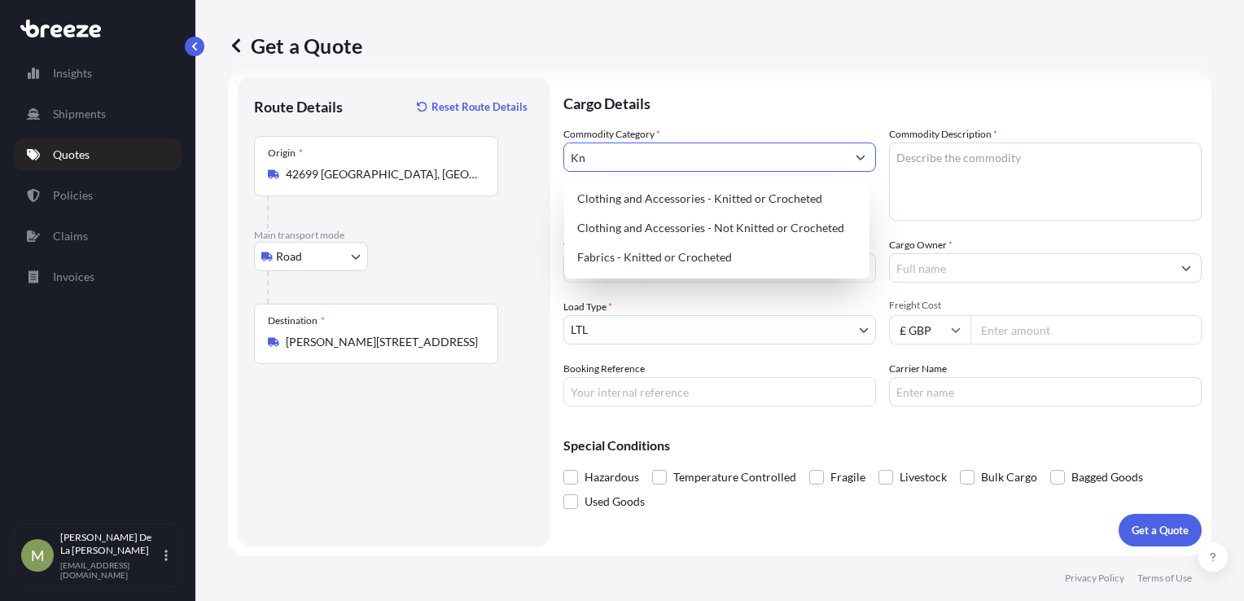
type input "K"
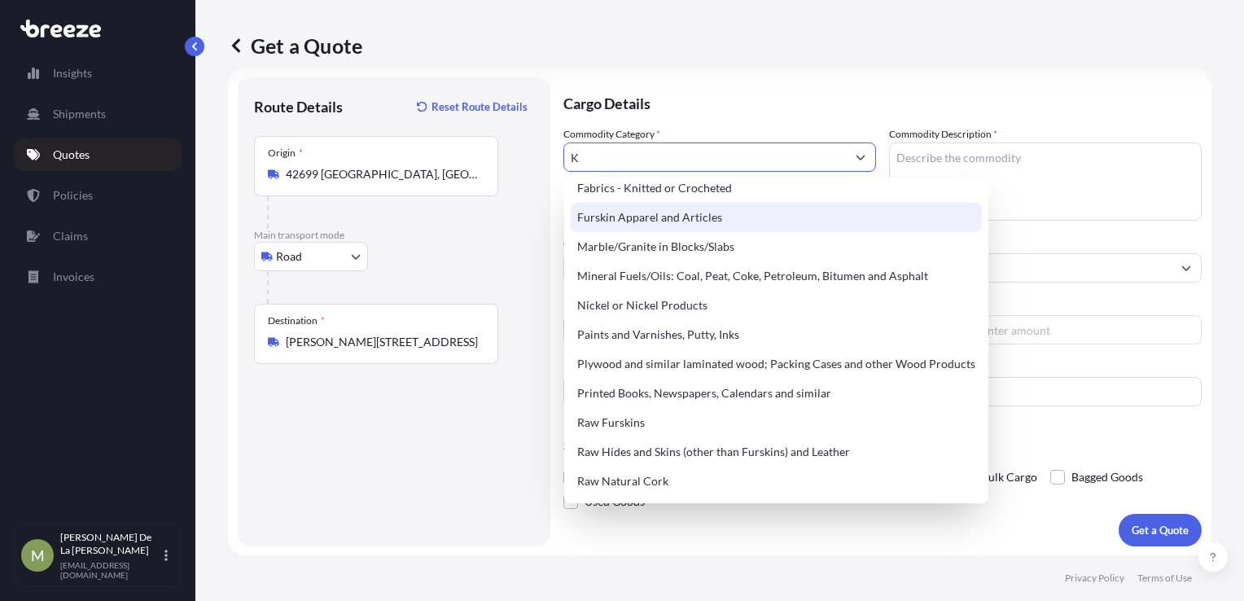
scroll to position [244, 0]
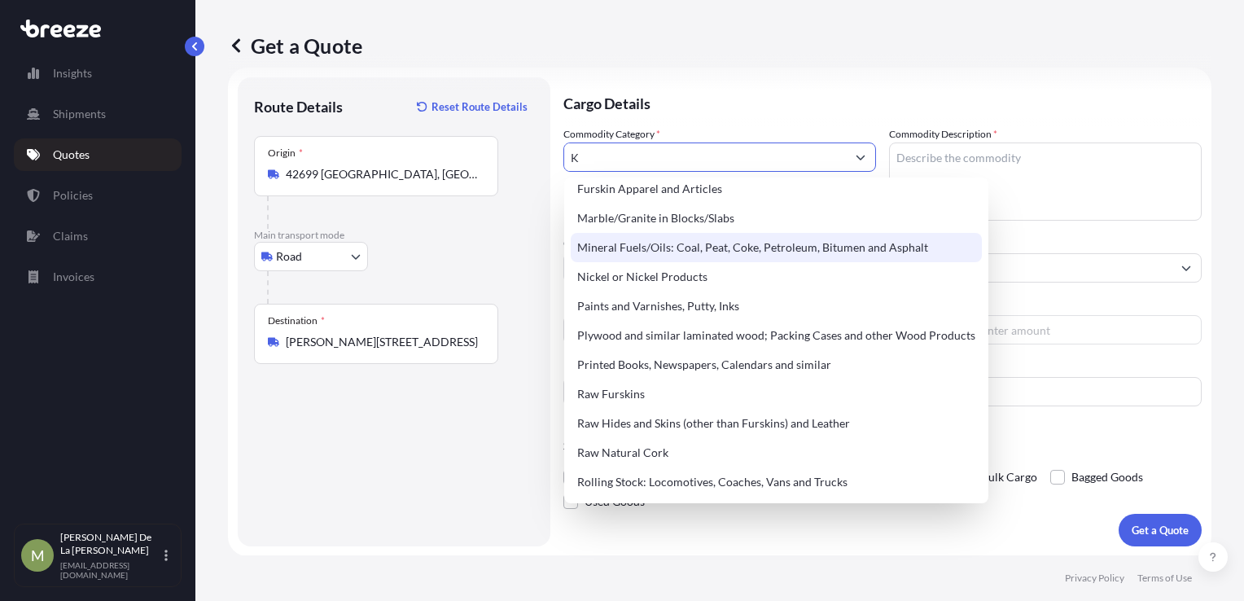
type input "K"
click at [518, 255] on div "Road Sea Air Road Rail" at bounding box center [394, 256] width 280 height 29
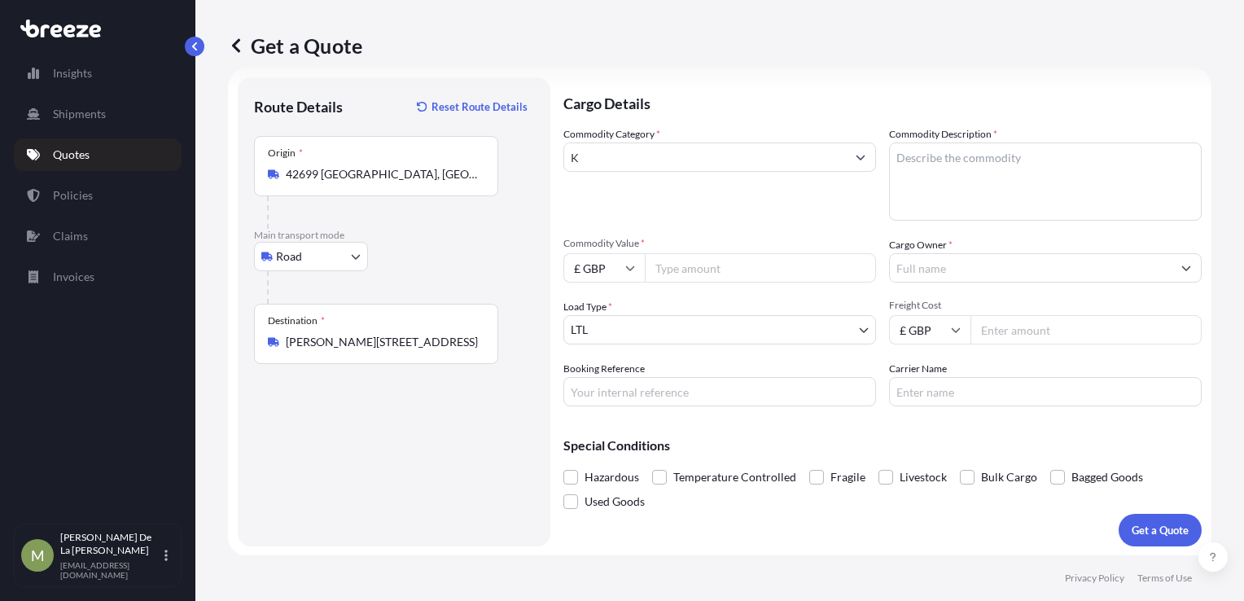
click at [1005, 161] on textarea "Commodity Description *" at bounding box center [1045, 181] width 313 height 78
type textarea "Knives"
click at [1016, 275] on input "Cargo Owner *" at bounding box center [1031, 267] width 282 height 29
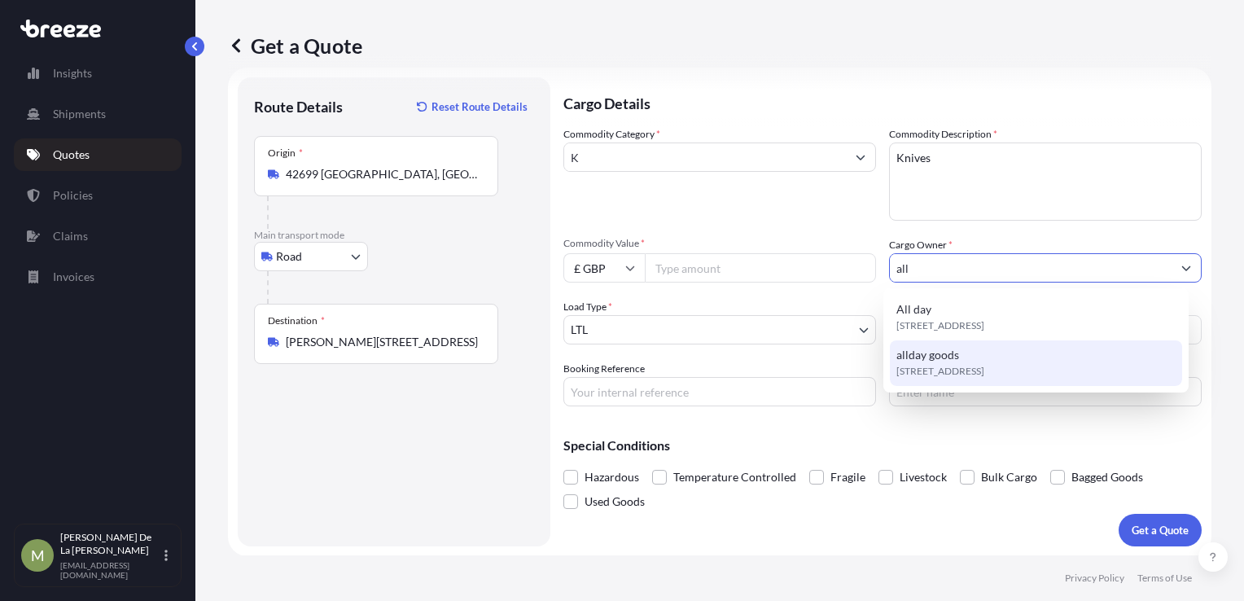
click at [984, 366] on span "[STREET_ADDRESS]" at bounding box center [940, 371] width 88 height 16
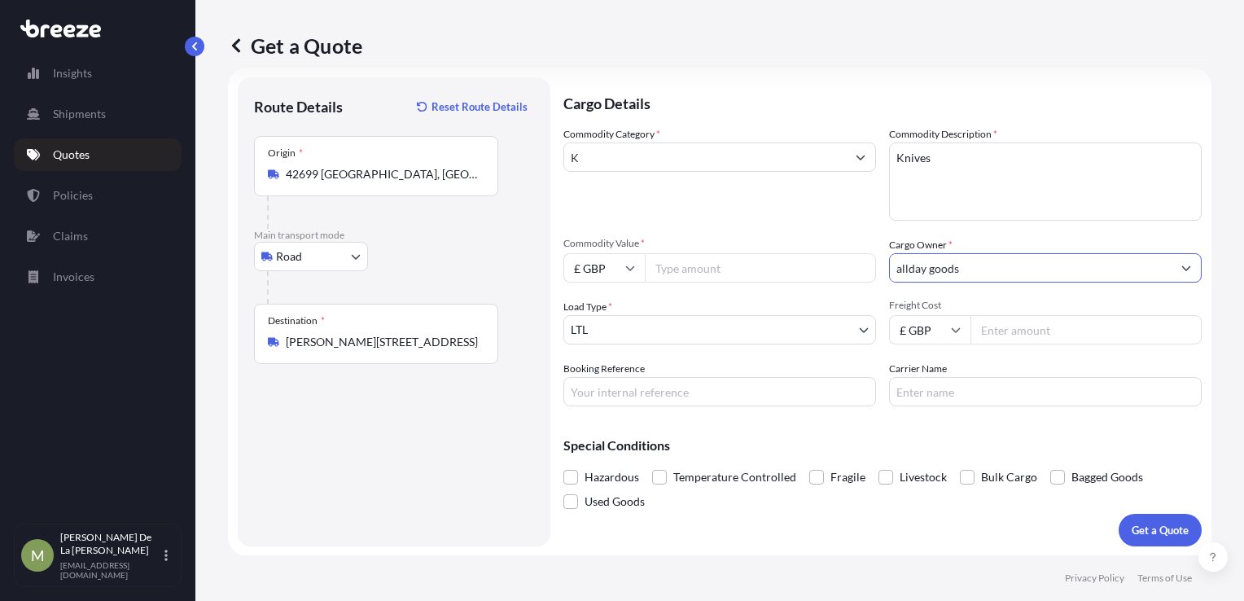
type input "allday goods"
click at [715, 401] on input "Booking Reference" at bounding box center [719, 391] width 313 height 29
paste input "D-IM2500381"
type input "D-IM2500381"
click at [692, 264] on input "Commodity Value *" at bounding box center [760, 267] width 231 height 29
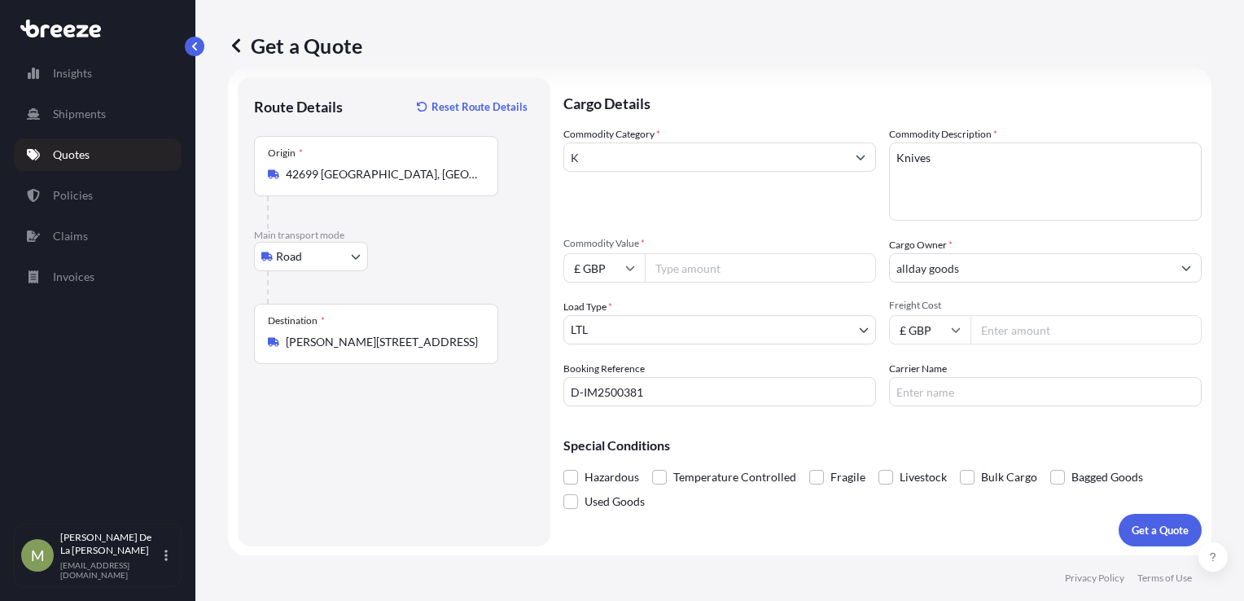
click at [910, 329] on input "£ GBP" at bounding box center [929, 329] width 81 height 29
click at [908, 373] on div "€ EUR" at bounding box center [923, 373] width 68 height 31
type input "€ EUR"
click at [1020, 334] on input "Freight Cost" at bounding box center [1085, 329] width 231 height 29
type input "2466"
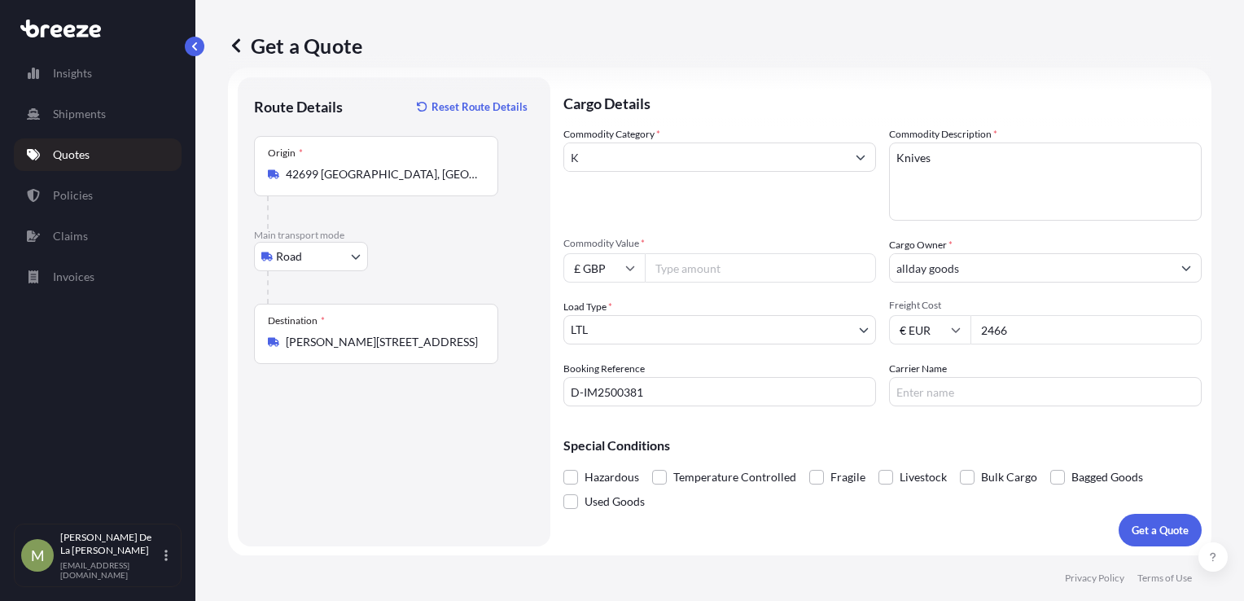
click at [709, 150] on input "K" at bounding box center [705, 156] width 282 height 29
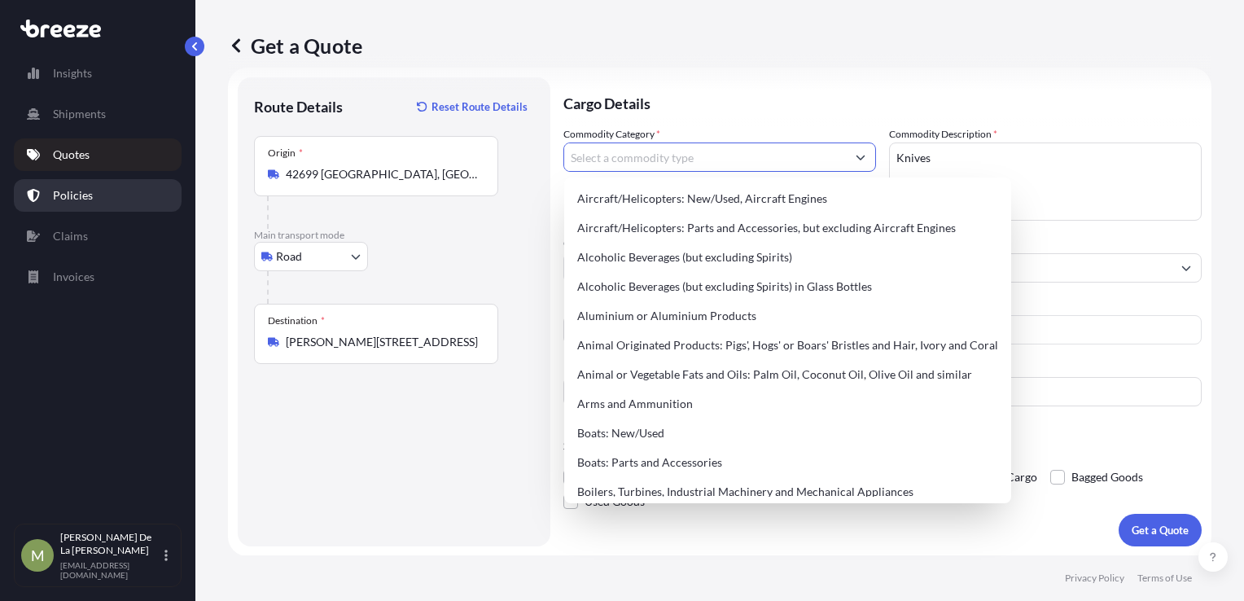
click at [81, 190] on p "Policies" at bounding box center [73, 195] width 40 height 16
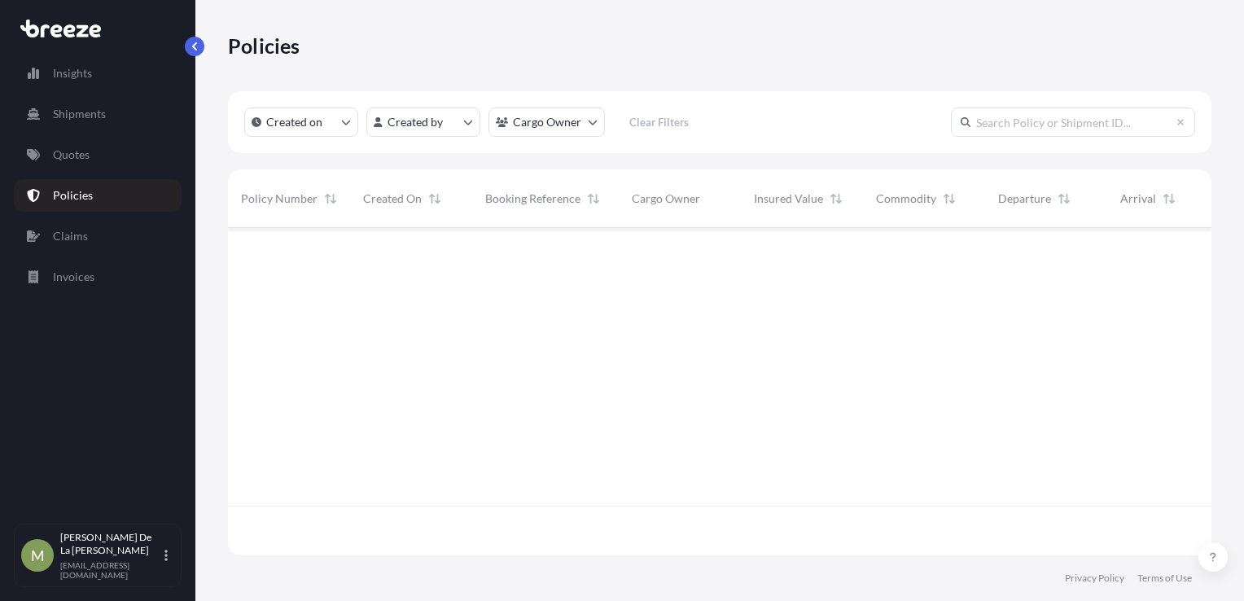
scroll to position [324, 970]
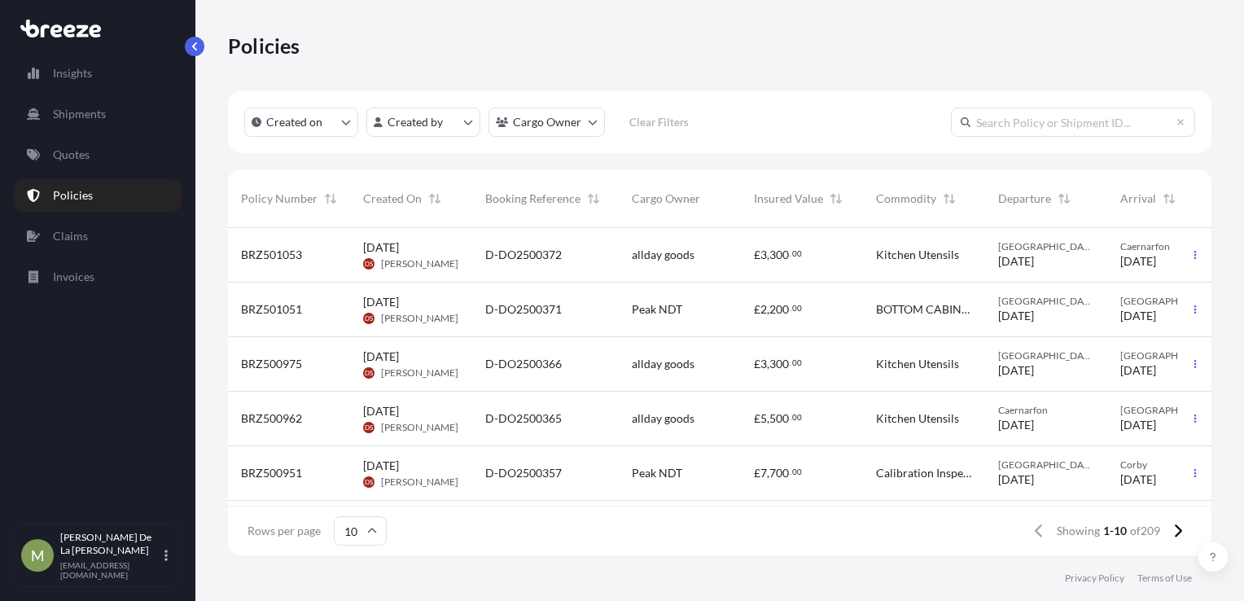
click at [1026, 126] on input "text" at bounding box center [1073, 121] width 244 height 29
click at [553, 128] on html "Insights Shipments Quotes Policies Claims Invoices M [PERSON_NAME] De La Cruz […" at bounding box center [622, 300] width 1244 height 601
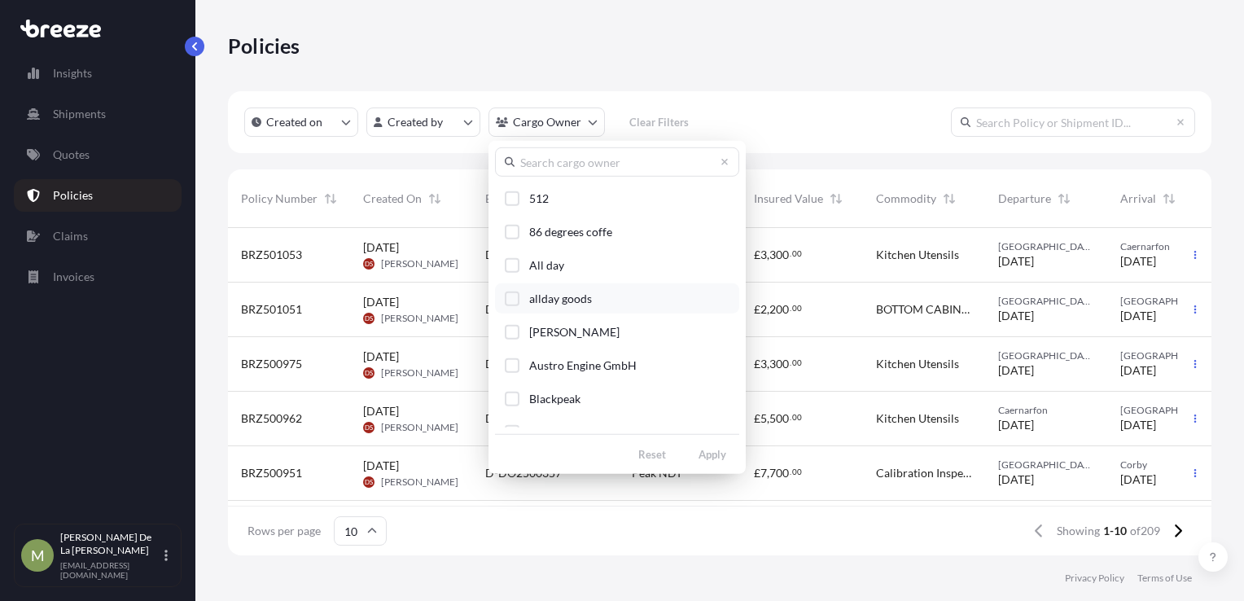
click at [562, 291] on span "allday goods" at bounding box center [560, 299] width 63 height 16
click at [543, 264] on span "All day" at bounding box center [546, 265] width 35 height 16
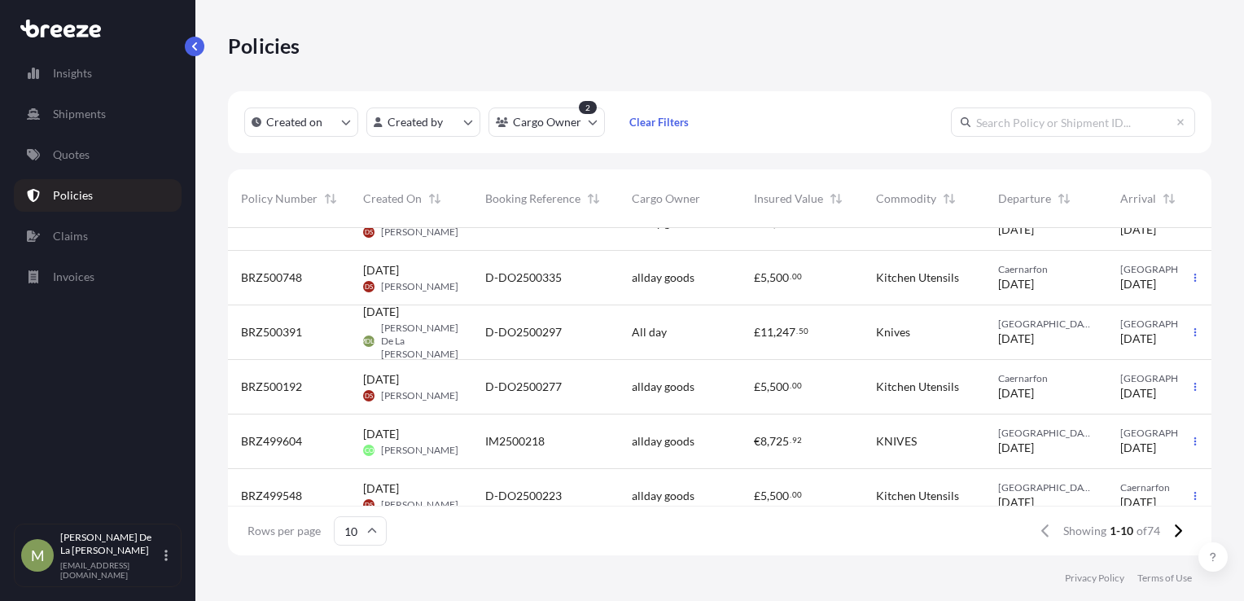
scroll to position [244, 0]
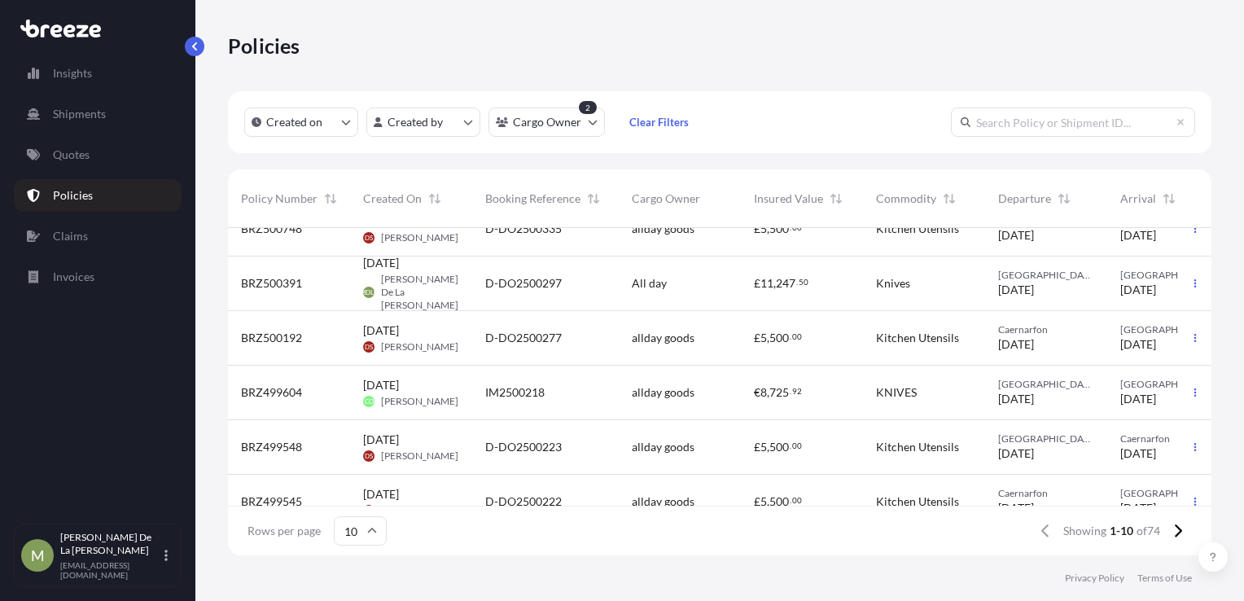
click at [343, 399] on div "BRZ499604" at bounding box center [289, 392] width 122 height 55
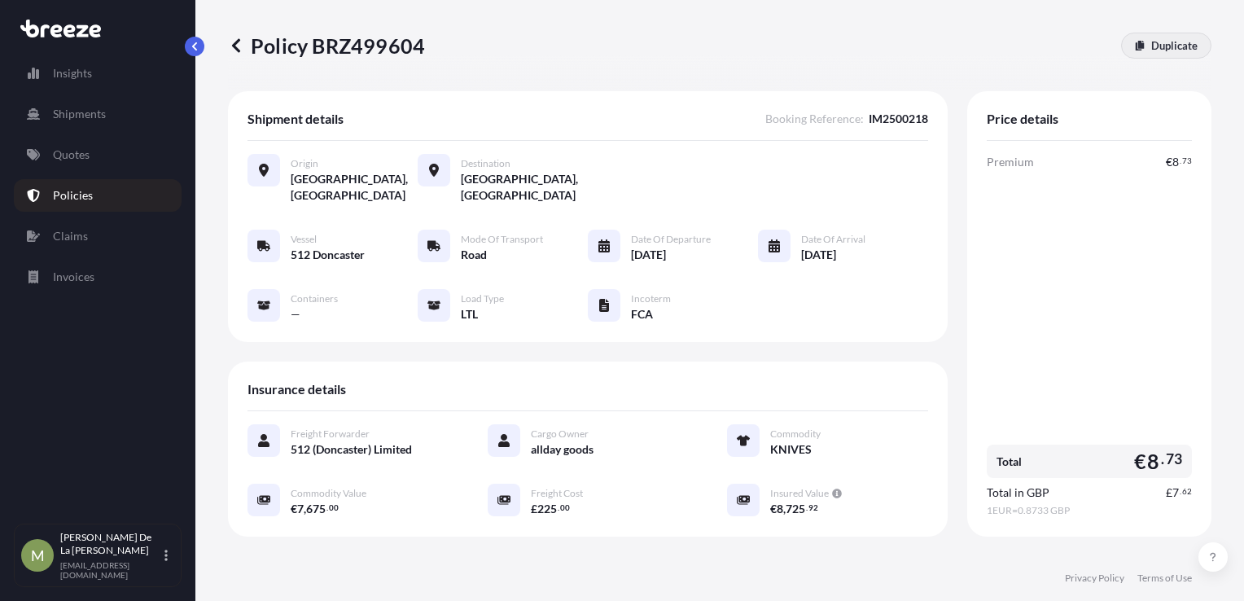
click at [1133, 51] on link "Duplicate" at bounding box center [1166, 46] width 90 height 26
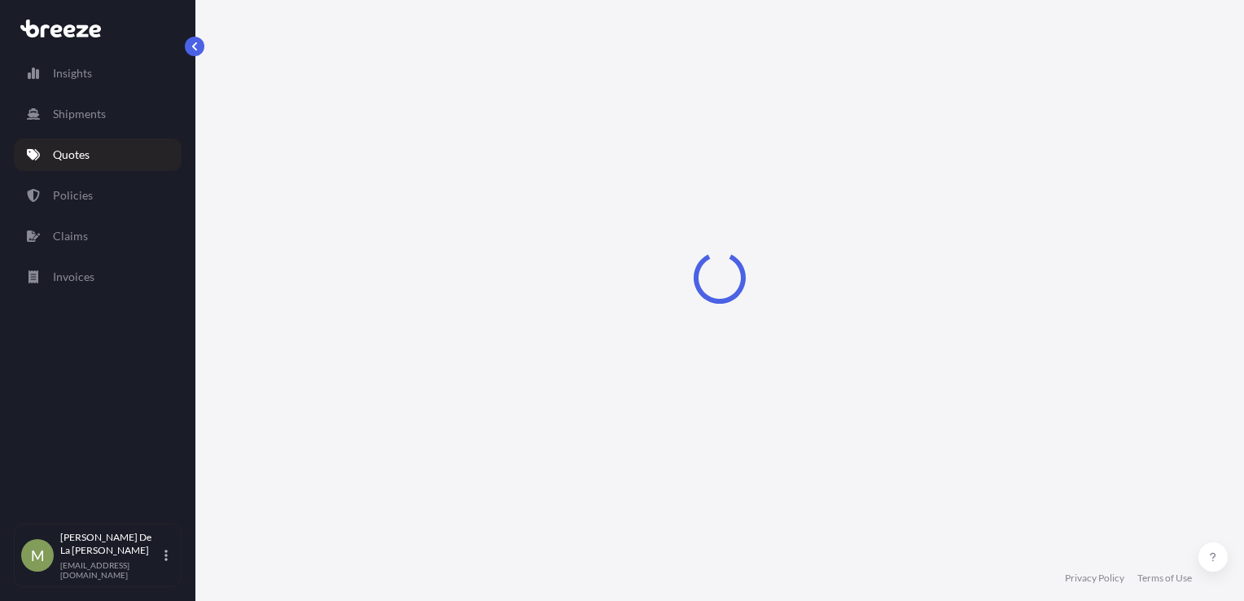
scroll to position [24, 0]
select select "Road"
select select "1"
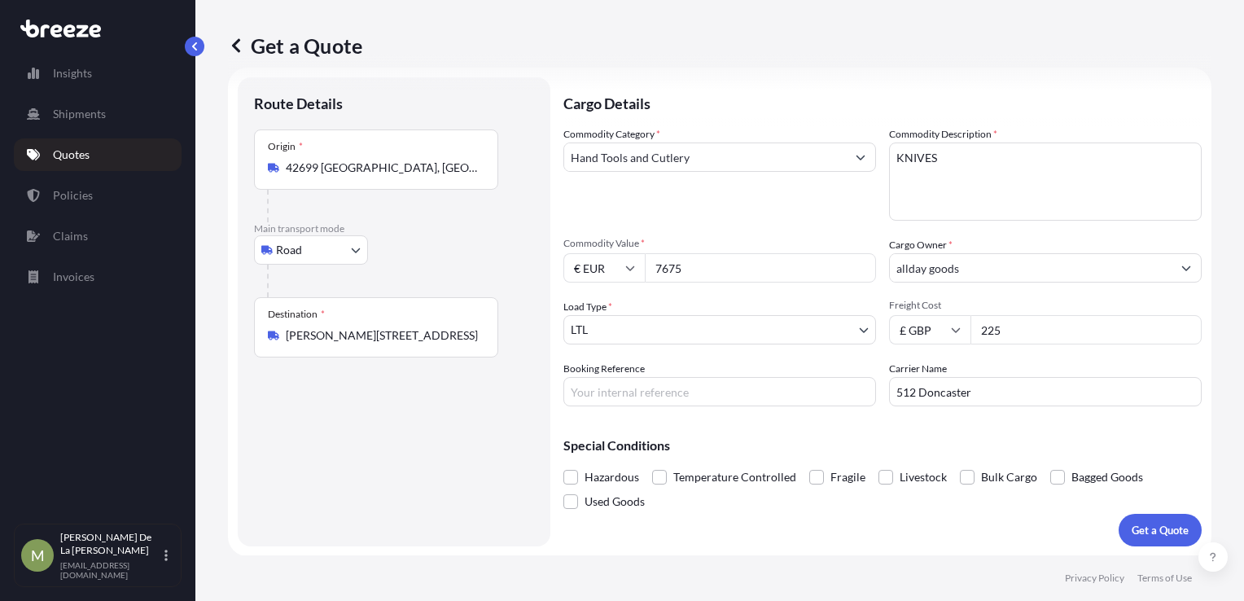
drag, startPoint x: 703, startPoint y: 272, endPoint x: 635, endPoint y: 272, distance: 68.4
click at [635, 272] on div "€ EUR 7675" at bounding box center [719, 267] width 313 height 29
type input "2466"
paste input "D-IM2500381"
type input "D-IM2500381"
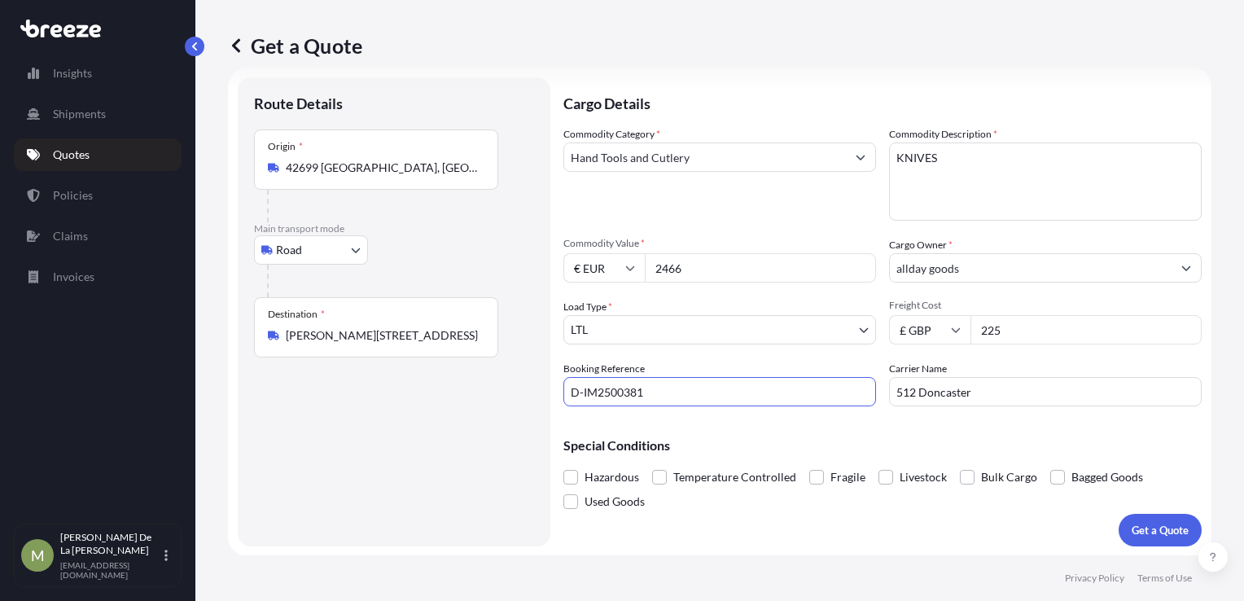
click at [987, 394] on input "512 Doncaster" at bounding box center [1045, 391] width 313 height 29
drag, startPoint x: 987, startPoint y: 394, endPoint x: 864, endPoint y: 398, distance: 123.0
click at [864, 398] on div "Commodity Category * Hand Tools and Cutlery Commodity Description * KNIVES Comm…" at bounding box center [882, 266] width 638 height 280
type input "NF Global"
drag, startPoint x: 1003, startPoint y: 330, endPoint x: 938, endPoint y: 334, distance: 66.0
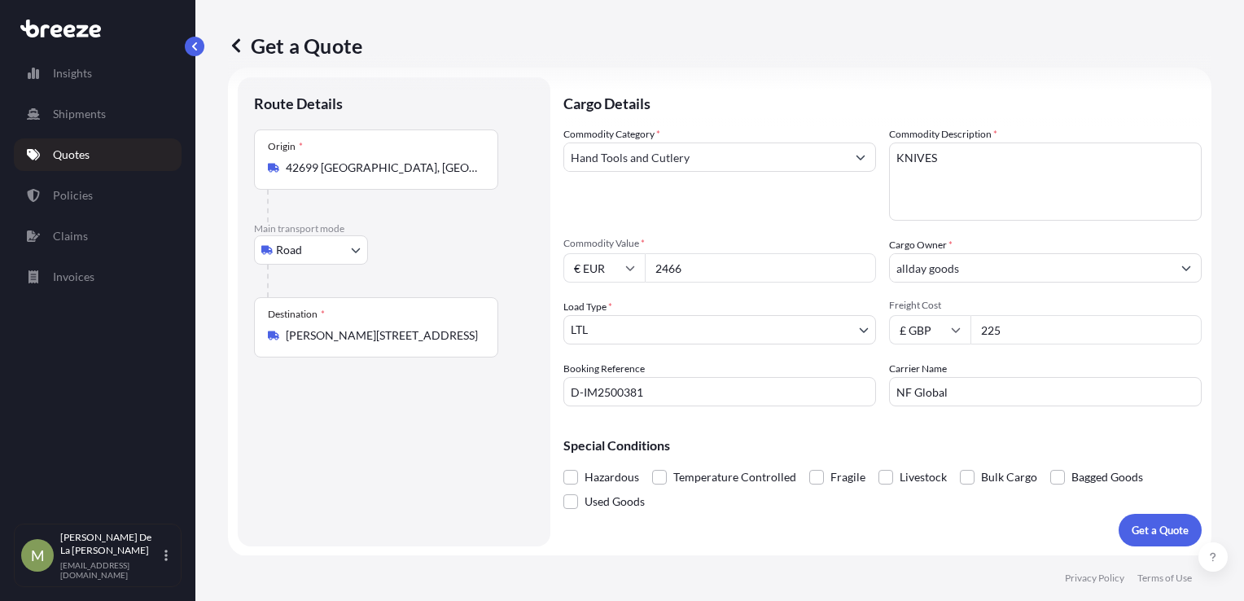
click at [938, 334] on div "£ GBP 225" at bounding box center [1045, 329] width 313 height 29
type input "245"
click at [1157, 527] on p "Get a Quote" at bounding box center [1159, 530] width 57 height 16
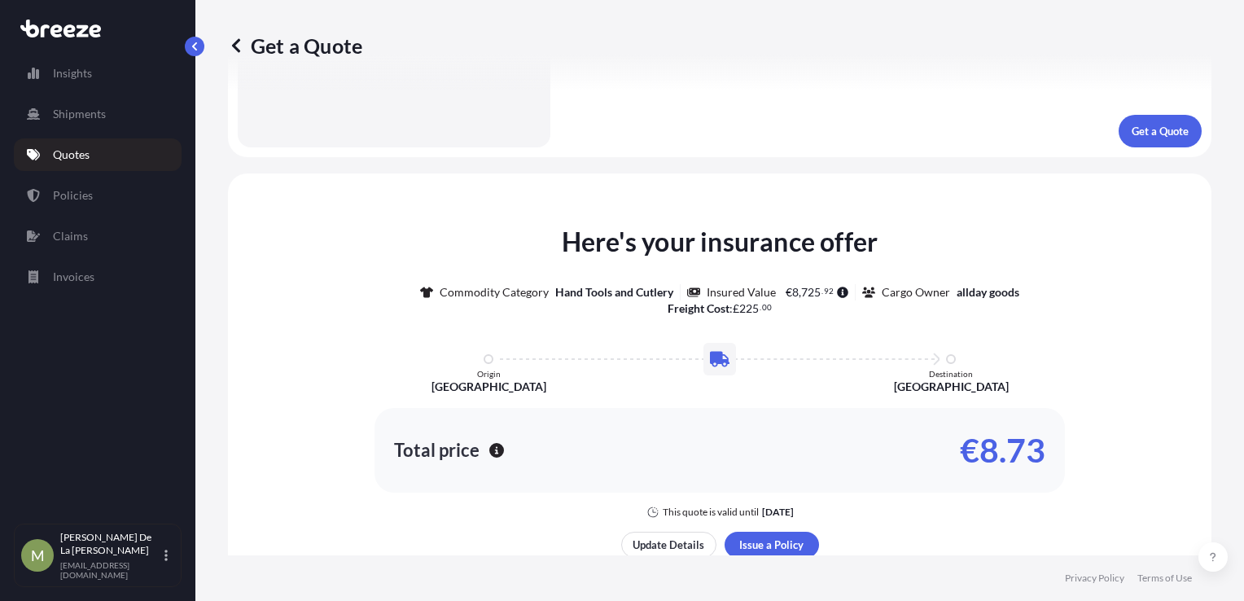
scroll to position [581, 0]
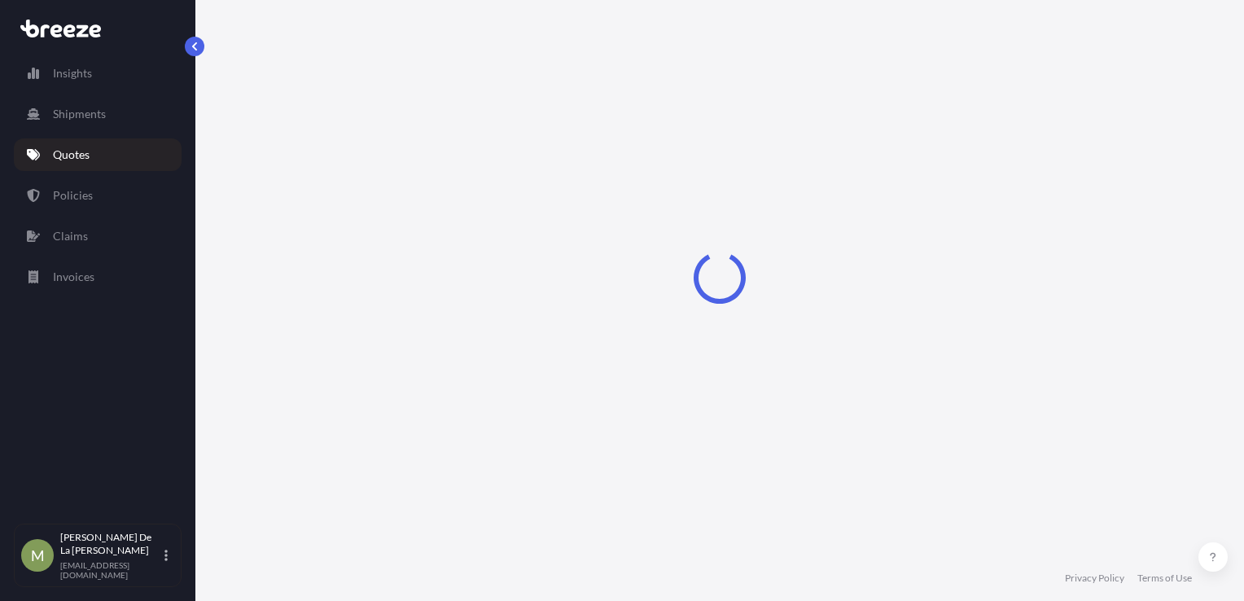
select select "Road"
select select "1"
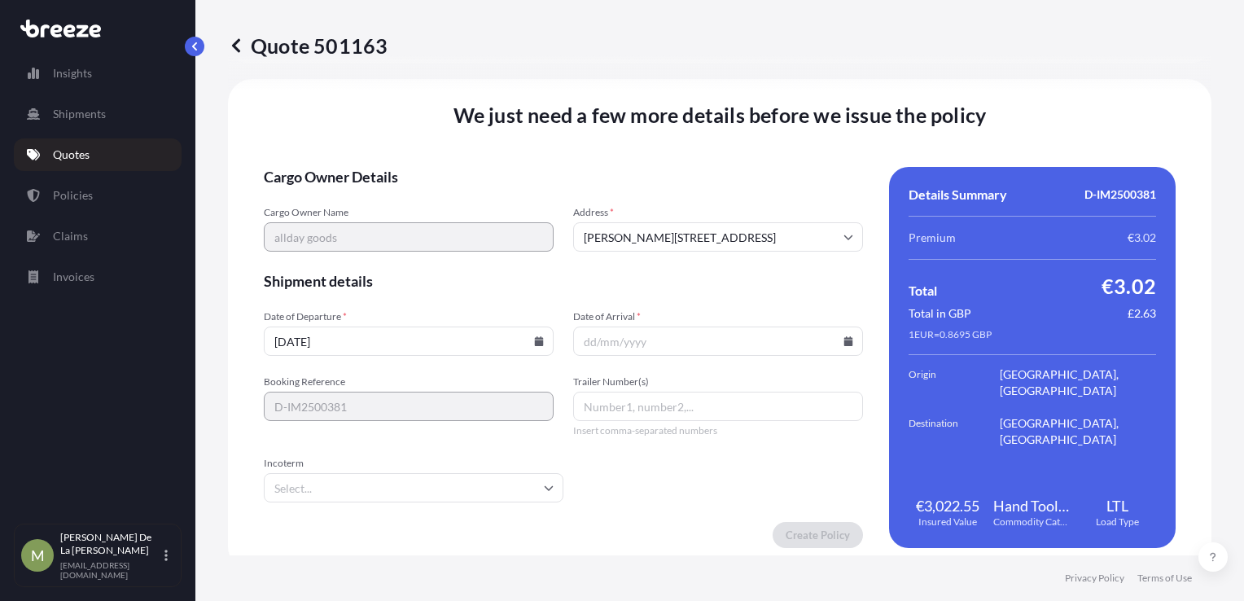
scroll to position [2029, 0]
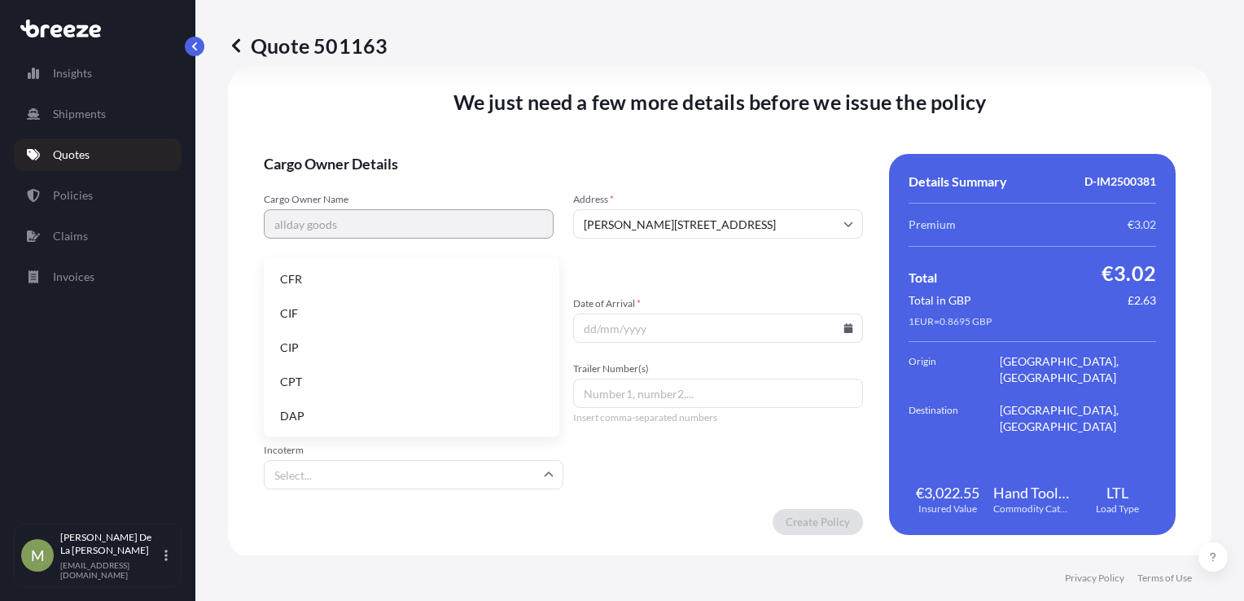
click at [412, 467] on input "Incoterm" at bounding box center [413, 474] width 299 height 29
click at [325, 310] on li "EXW" at bounding box center [411, 311] width 282 height 31
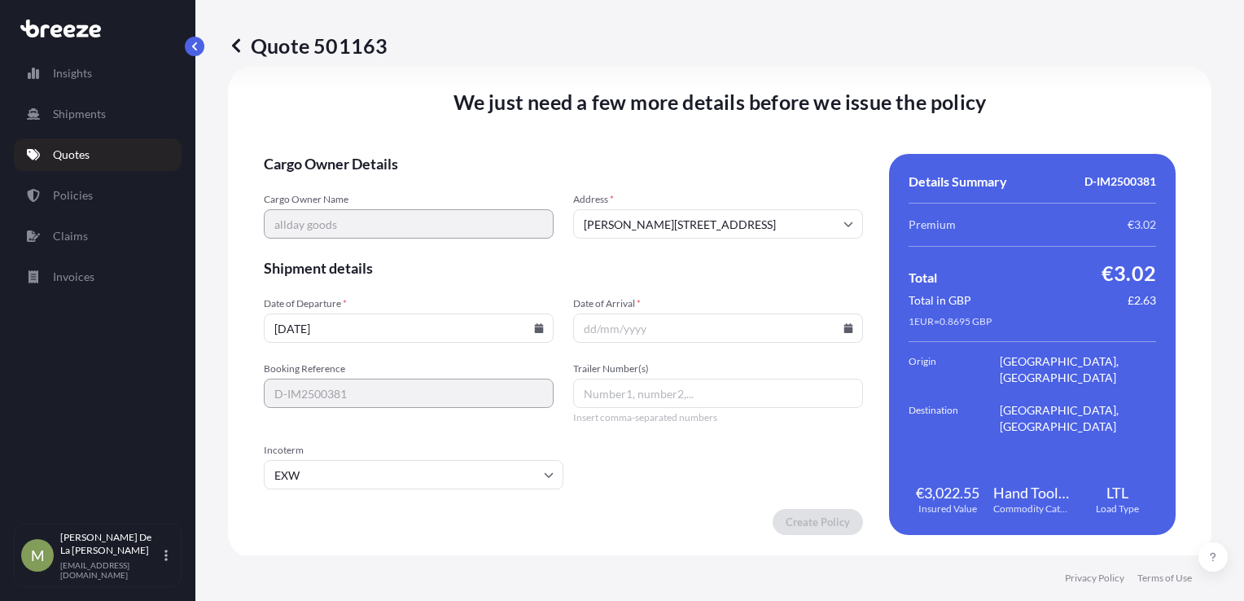
click at [643, 321] on input "Date of Arrival *" at bounding box center [718, 327] width 290 height 29
click at [844, 328] on icon at bounding box center [848, 328] width 9 height 10
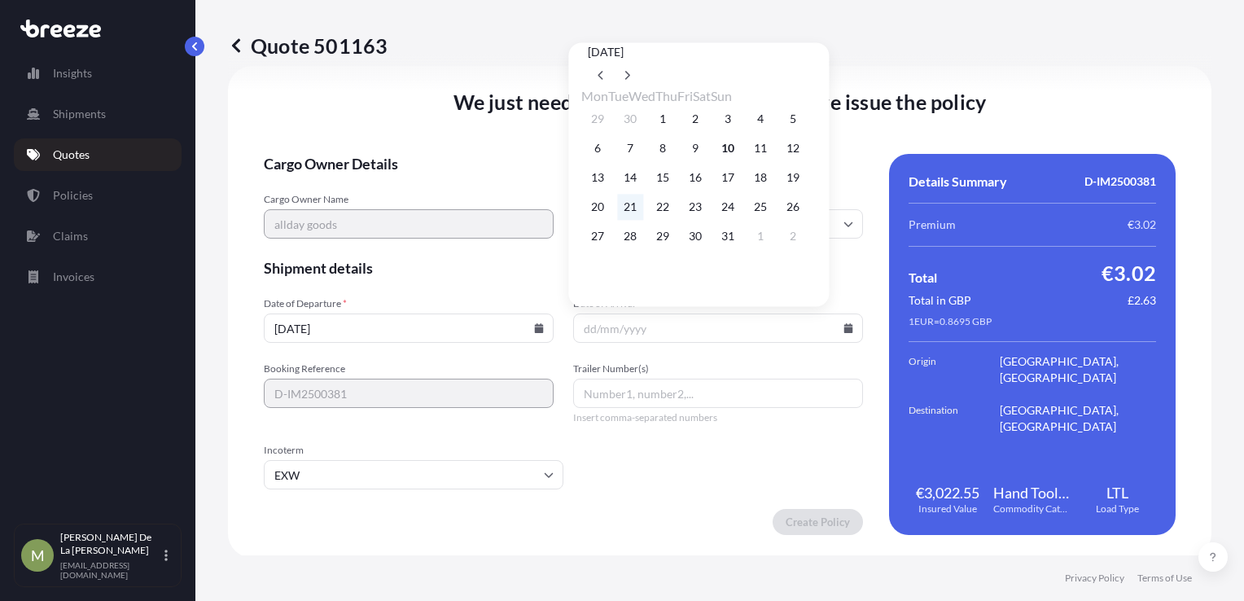
click at [637, 214] on button "21" at bounding box center [630, 207] width 26 height 26
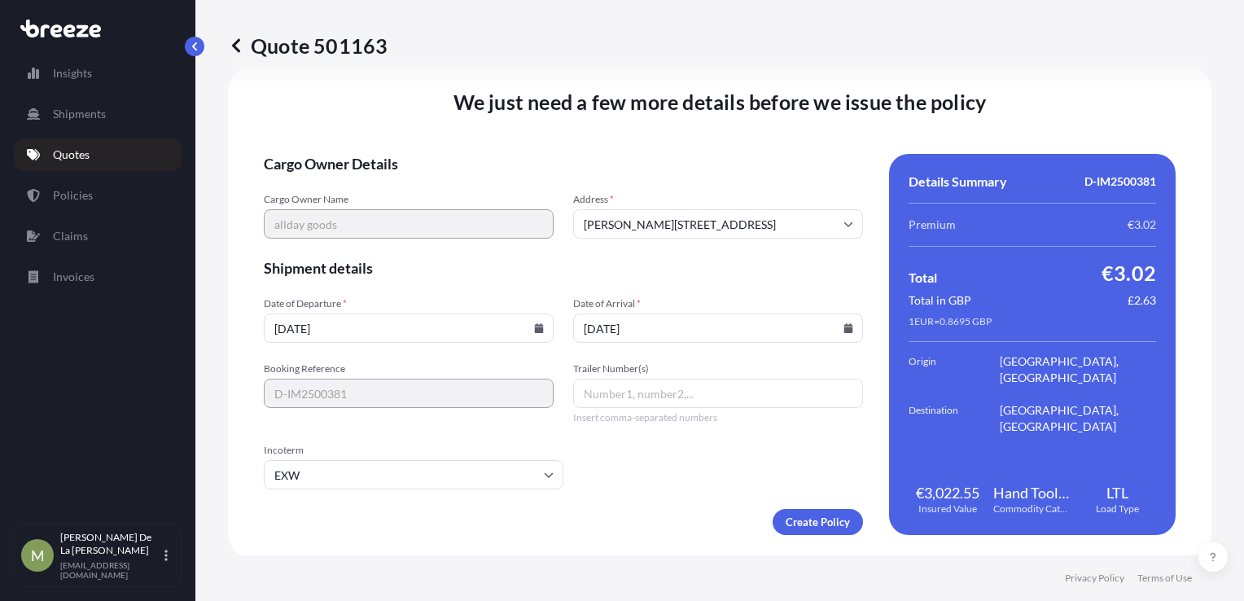
type input "[DATE]"
click at [535, 330] on icon at bounding box center [539, 328] width 9 height 10
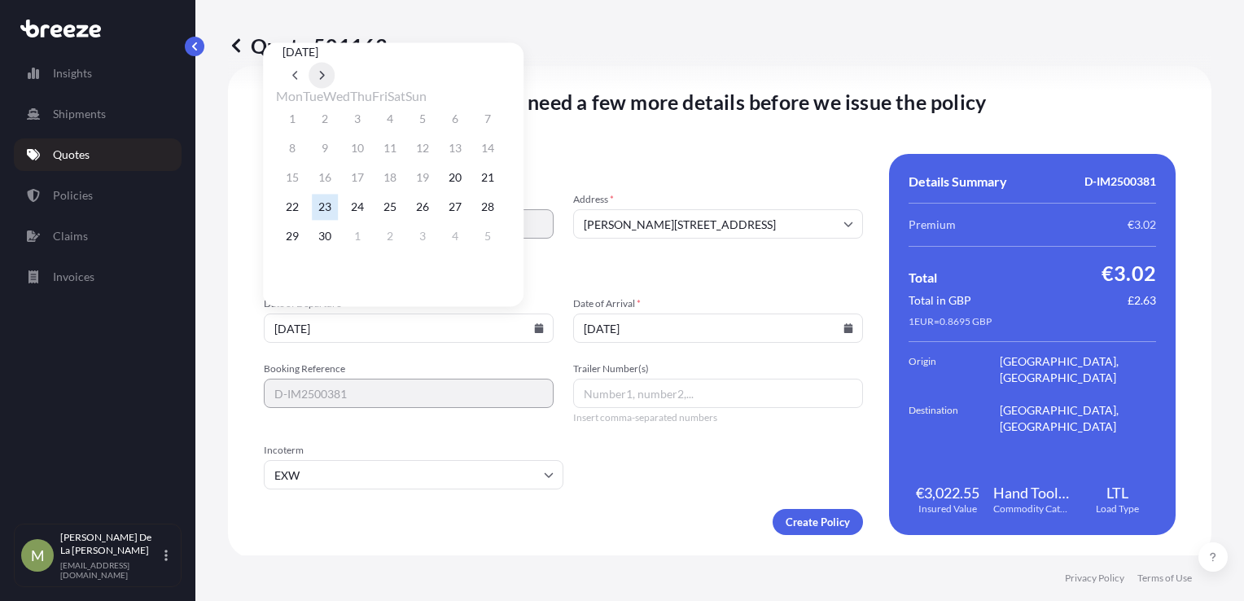
click at [334, 62] on button at bounding box center [321, 75] width 26 height 26
click at [435, 148] on button "10" at bounding box center [422, 148] width 26 height 26
type input "[DATE]"
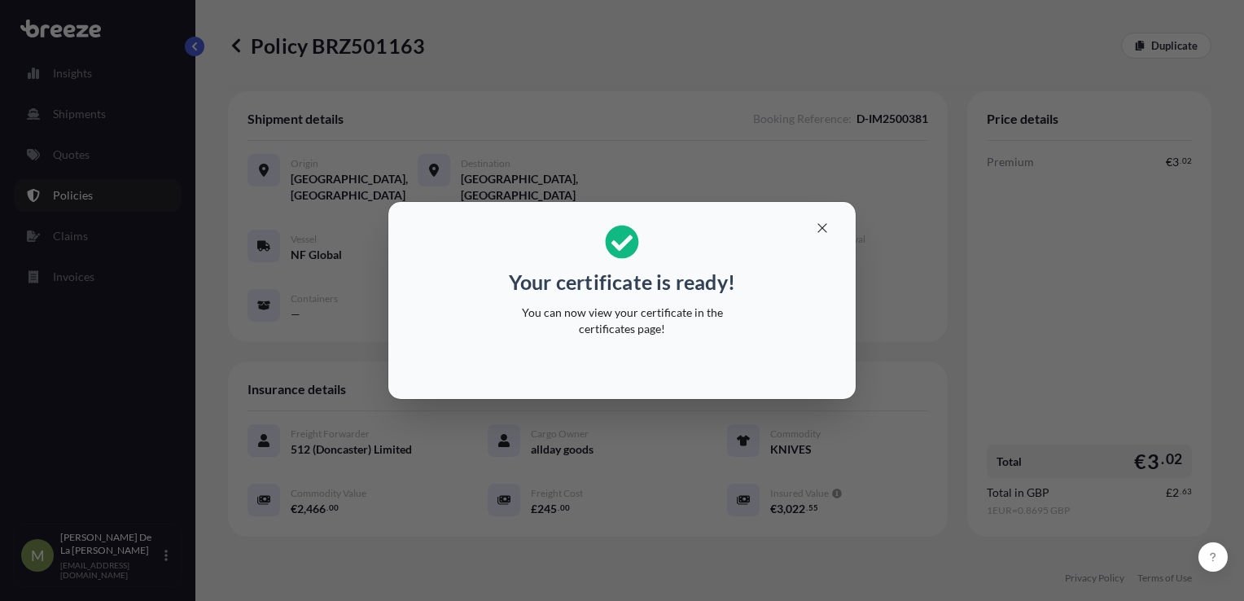
click at [897, 565] on div "Your certificate is ready! You can now view your certificate in the certificate…" at bounding box center [622, 300] width 1244 height 601
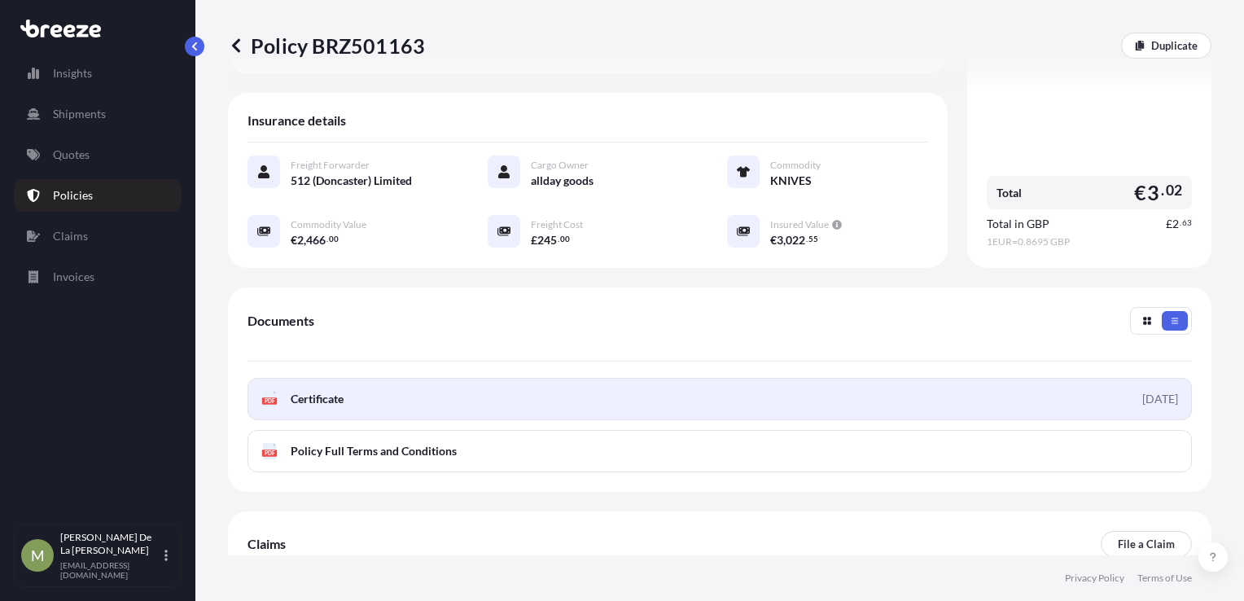
scroll to position [295, 0]
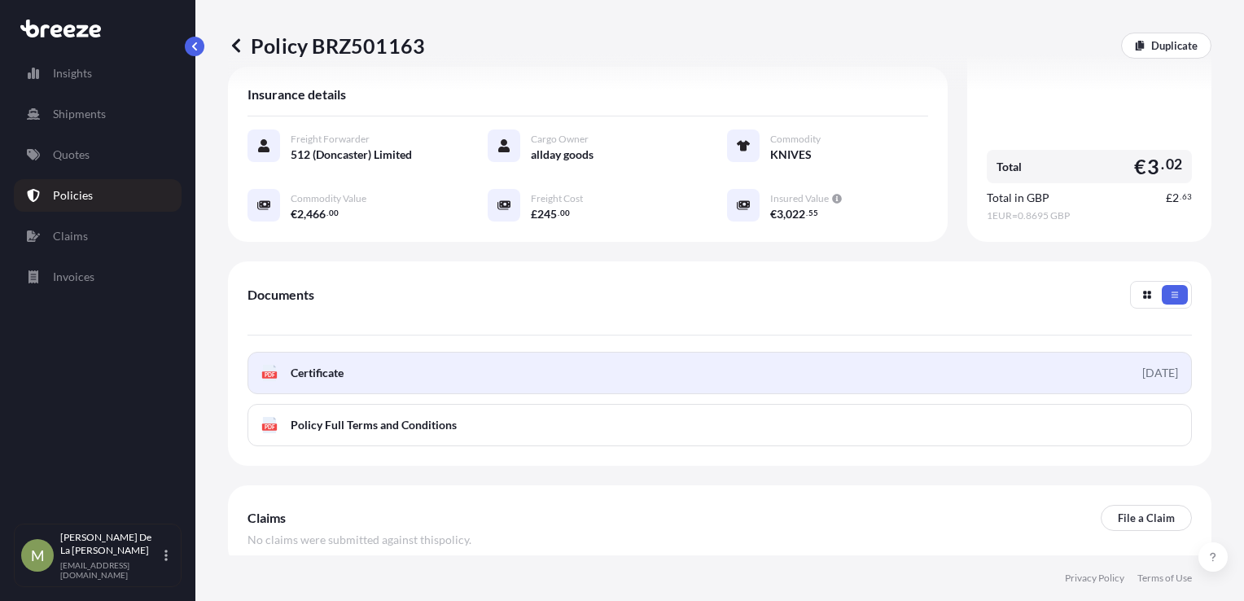
click at [333, 385] on link "PDF Certificate [DATE]" at bounding box center [719, 373] width 944 height 42
